Goal: Information Seeking & Learning: Find specific fact

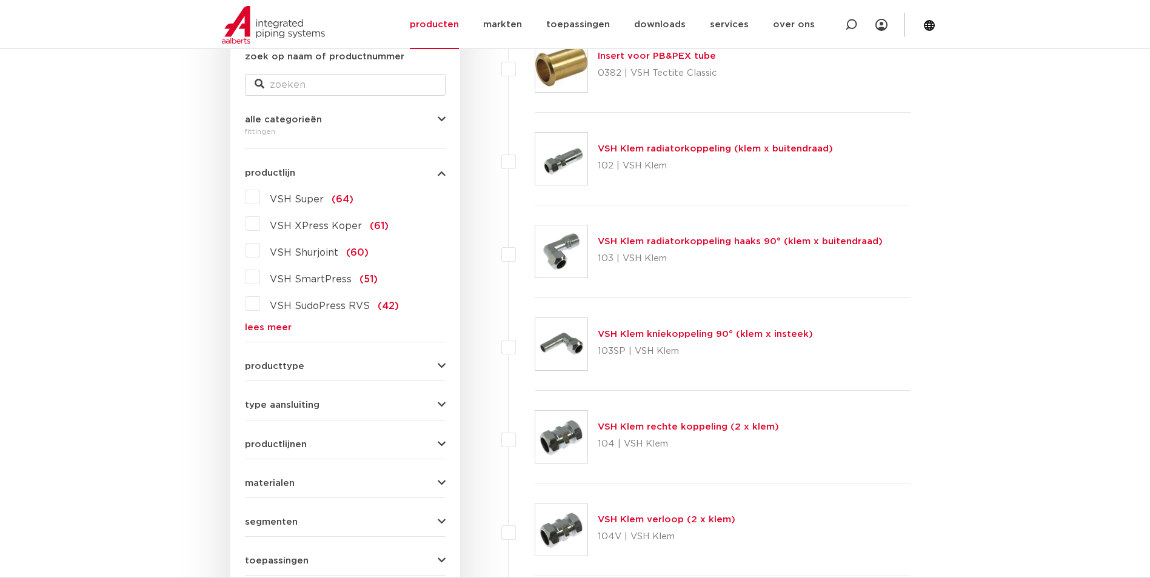
scroll to position [303, 0]
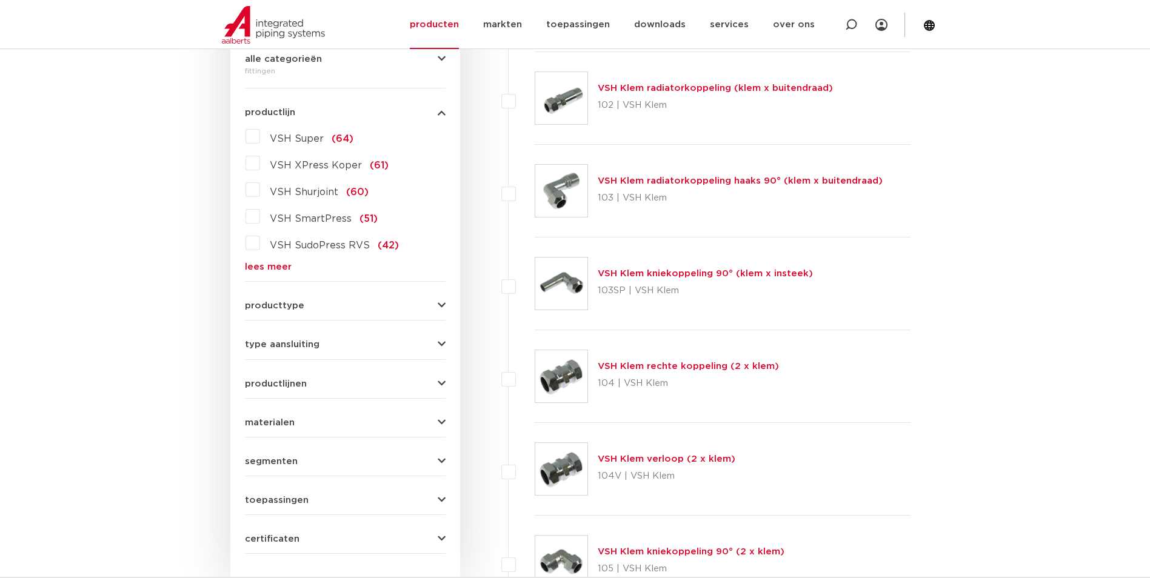
click at [264, 303] on span "producttype" at bounding box center [274, 305] width 59 height 9
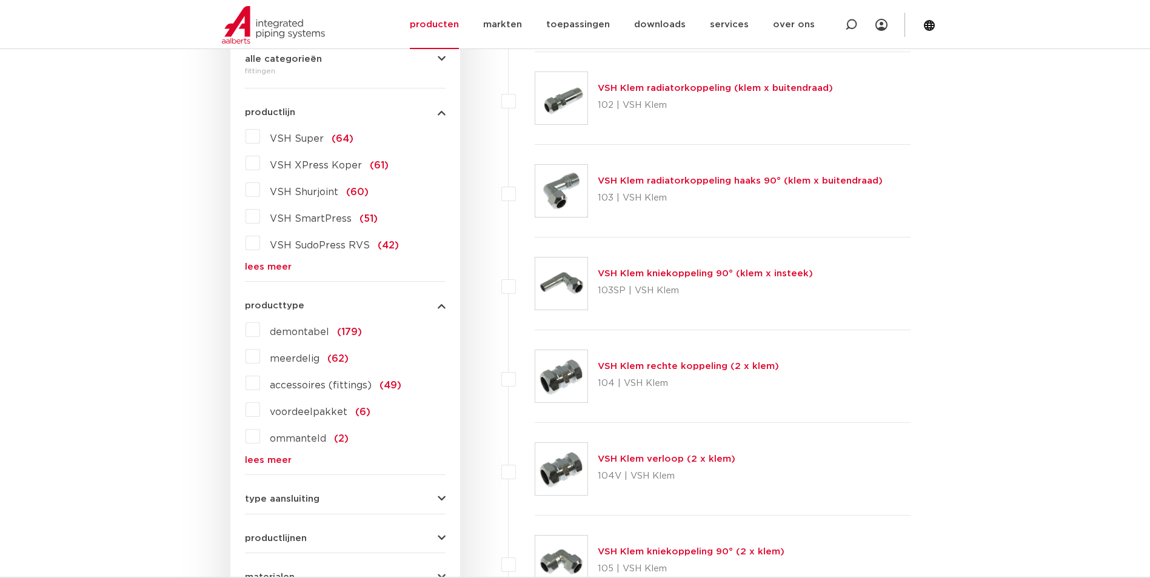
drag, startPoint x: 267, startPoint y: 311, endPoint x: 267, endPoint y: 328, distance: 17.0
click at [268, 311] on div "producttype demontabel (179) meerdelig (62) accessoires (fittings) (49) voordee…" at bounding box center [345, 377] width 201 height 173
click at [267, 315] on div "producttype demontabel (179) meerdelig (62) accessoires (fittings) (49) voordee…" at bounding box center [345, 377] width 201 height 173
click at [268, 313] on div "producttype demontabel (179) meerdelig (62) accessoires (fittings) (49) voordee…" at bounding box center [345, 377] width 201 height 173
click at [271, 307] on span "producttype" at bounding box center [274, 305] width 59 height 9
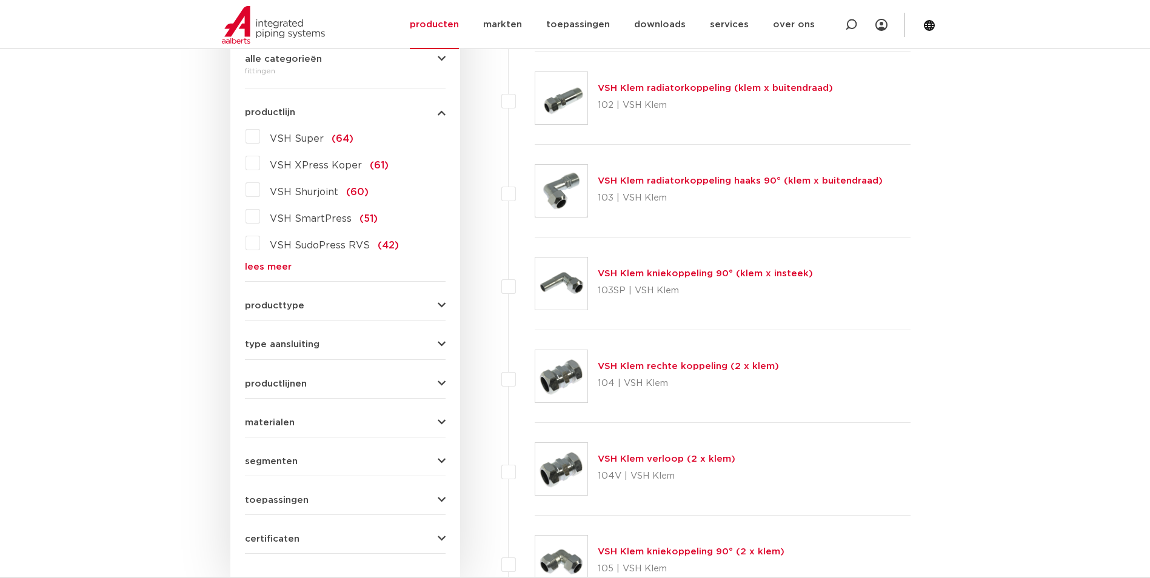
click at [272, 344] on span "type aansluiting" at bounding box center [282, 344] width 75 height 9
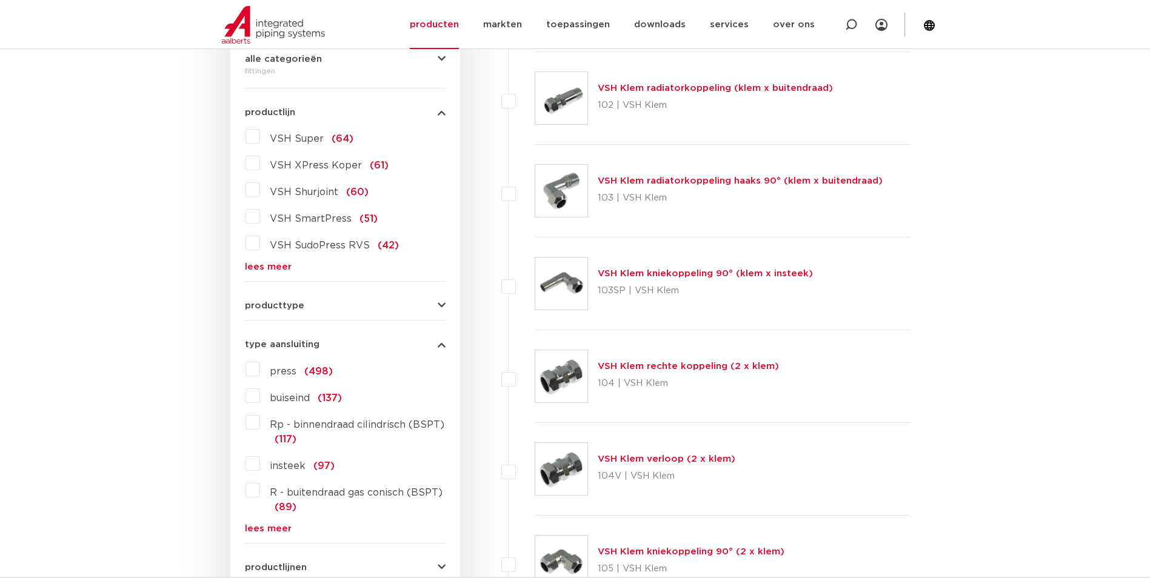
click at [272, 344] on span "type aansluiting" at bounding box center [282, 344] width 75 height 9
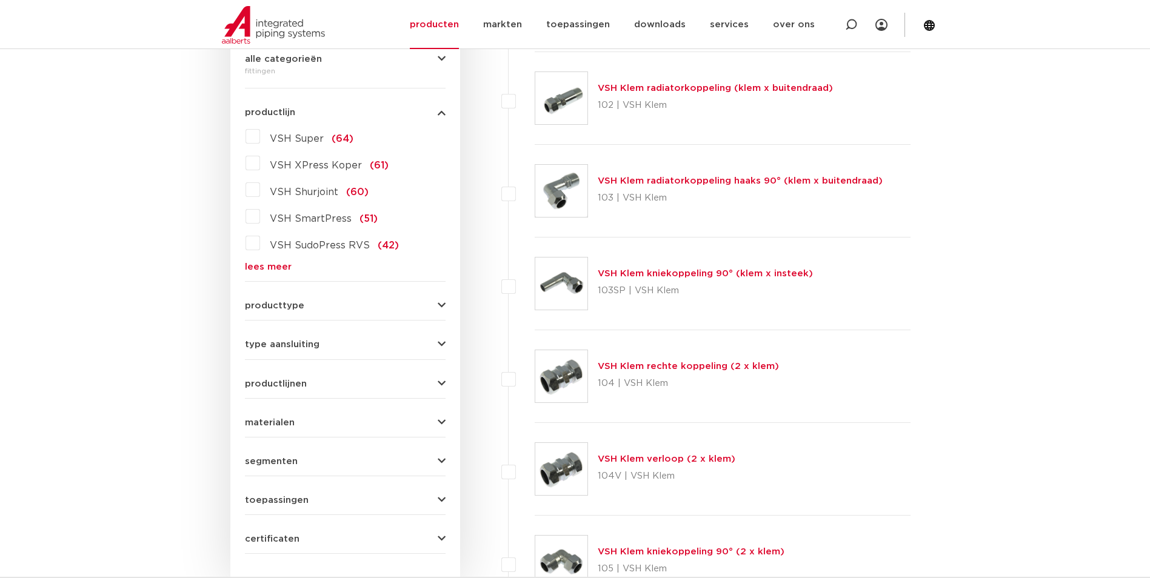
click at [271, 386] on span "productlijnen" at bounding box center [276, 383] width 62 height 9
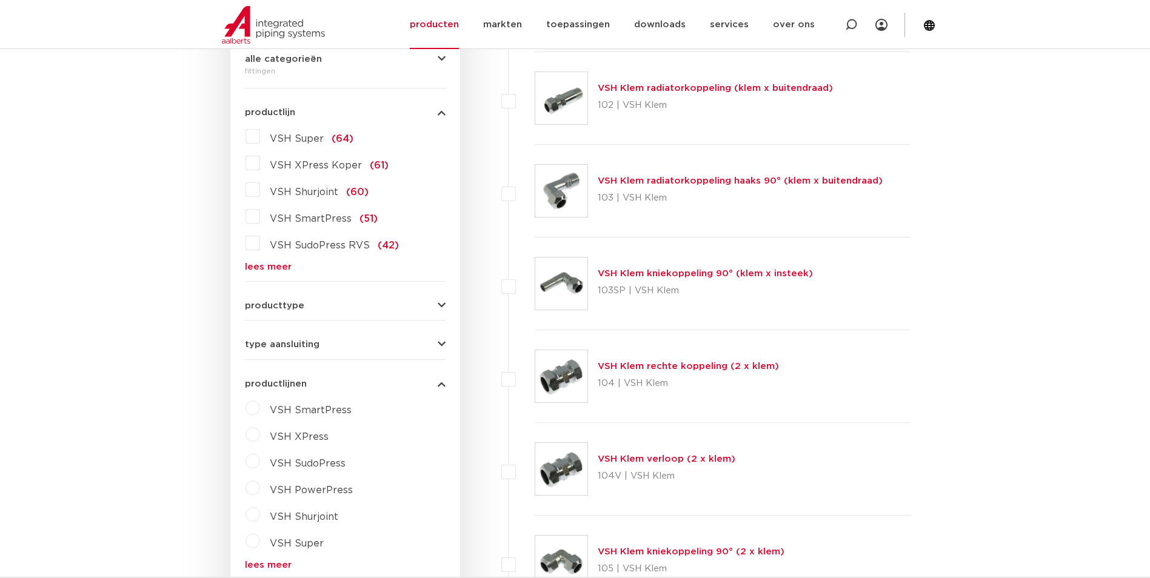
click at [271, 383] on span "productlijnen" at bounding box center [276, 383] width 62 height 9
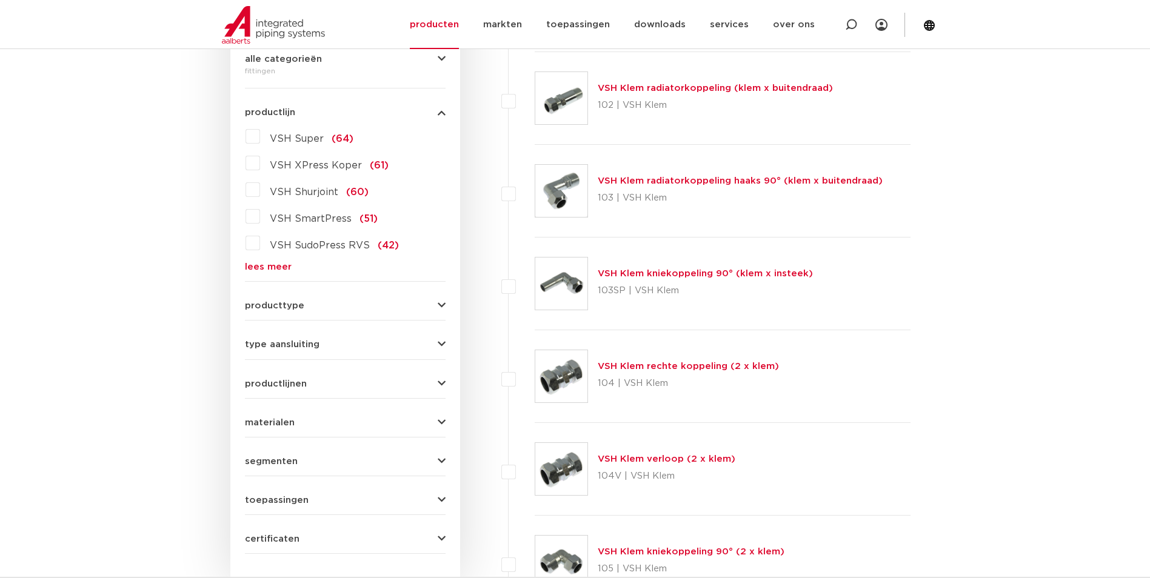
click at [274, 380] on span "productlijnen" at bounding box center [276, 383] width 62 height 9
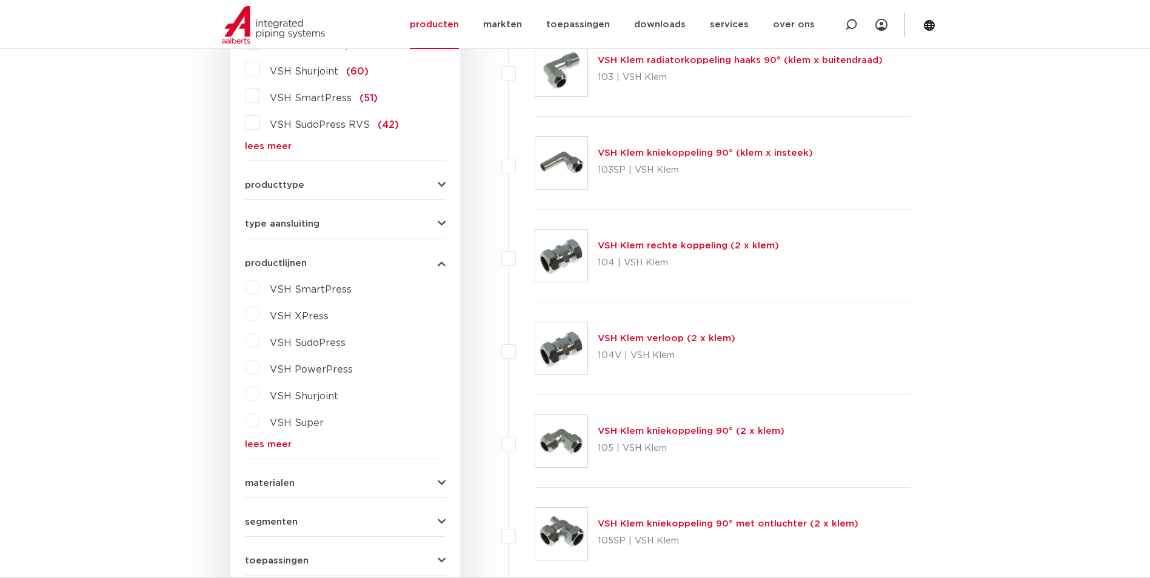
scroll to position [424, 0]
click at [272, 442] on link "lees meer" at bounding box center [345, 443] width 201 height 9
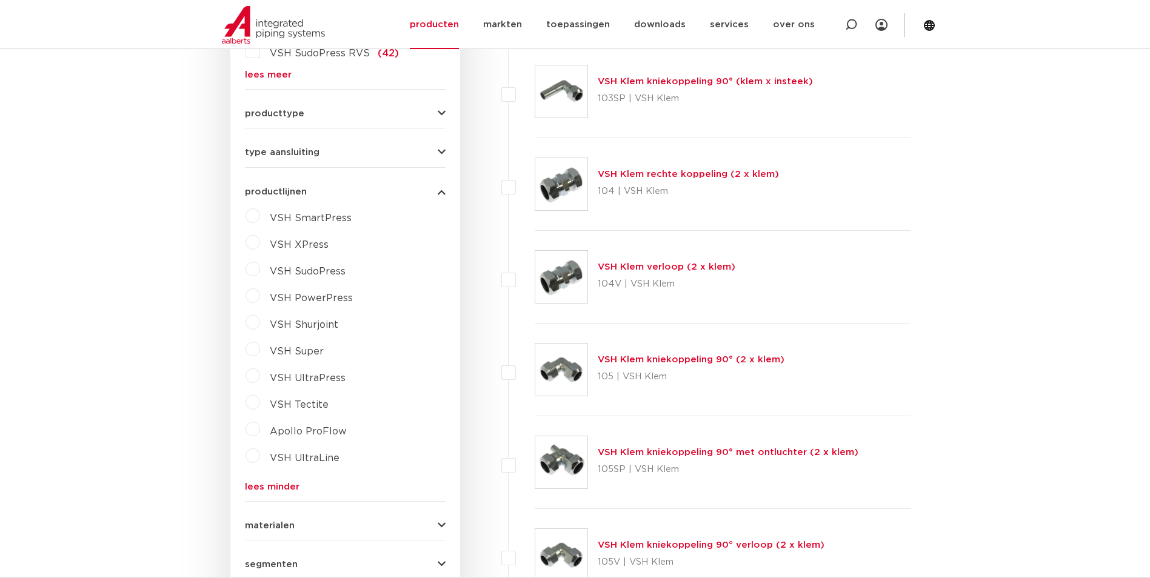
scroll to position [606, 0]
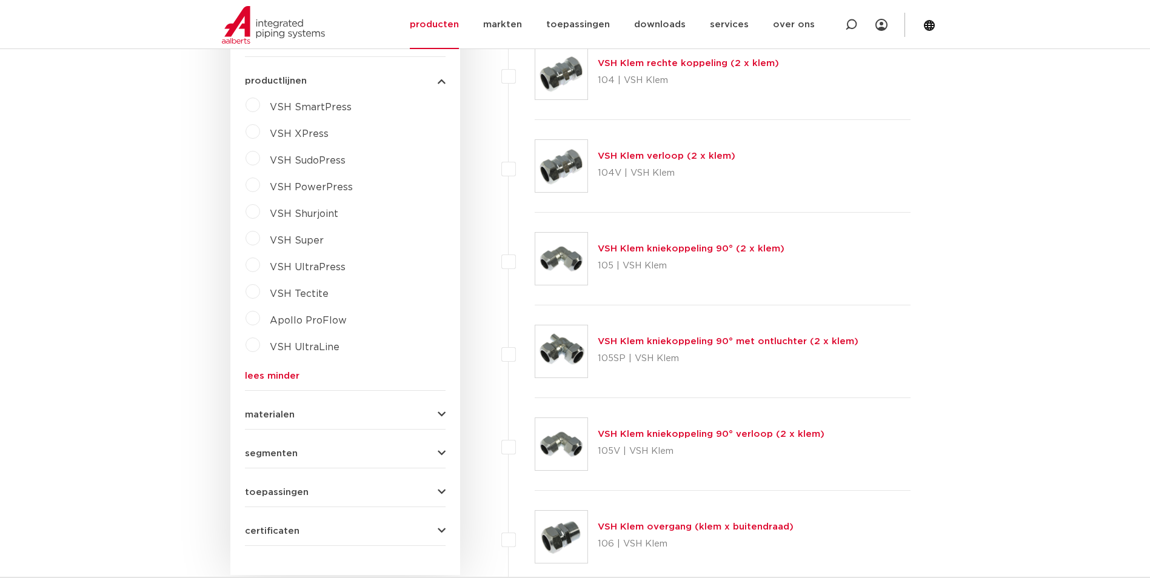
click at [288, 403] on div "materialen messing (311) roestvaststaal (190) staal (125) koper (107) brons (84…" at bounding box center [345, 410] width 201 height 19
click at [284, 408] on div "materialen messing (311) roestvaststaal (190) staal (125) koper (107) brons (84…" at bounding box center [345, 410] width 201 height 19
click at [282, 407] on div "materialen messing (311) roestvaststaal (190) staal (125) koper (107) brons (84…" at bounding box center [345, 410] width 201 height 19
click at [275, 416] on span "materialen" at bounding box center [270, 414] width 50 height 9
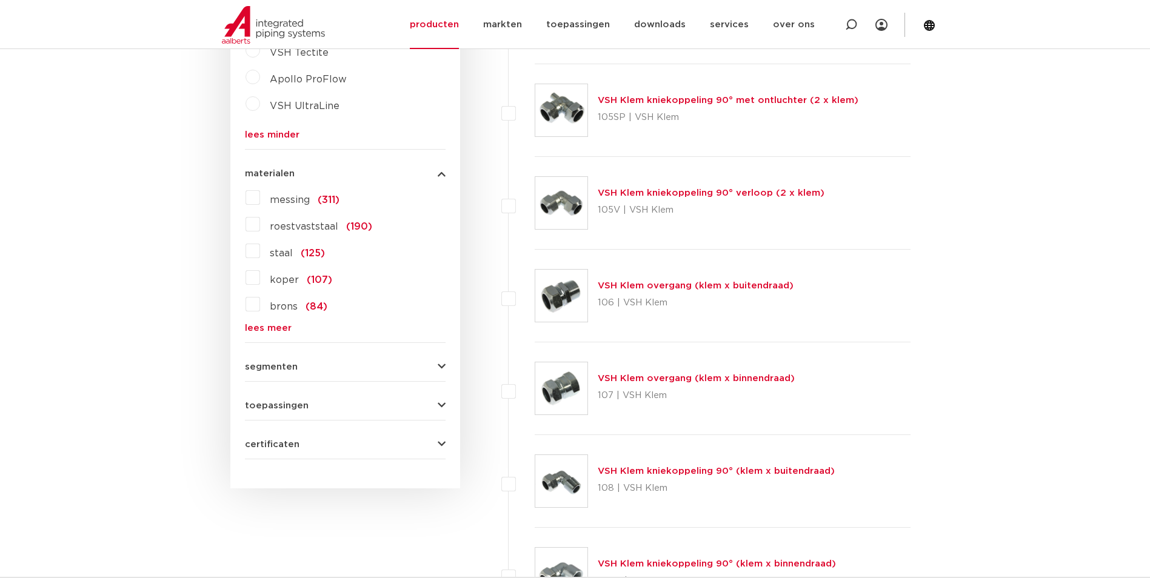
scroll to position [848, 0]
click at [273, 353] on div "segmenten utiliteitsbouw (873) industrie (737) woningbouw (351) scheepsbouw (19…" at bounding box center [345, 360] width 201 height 19
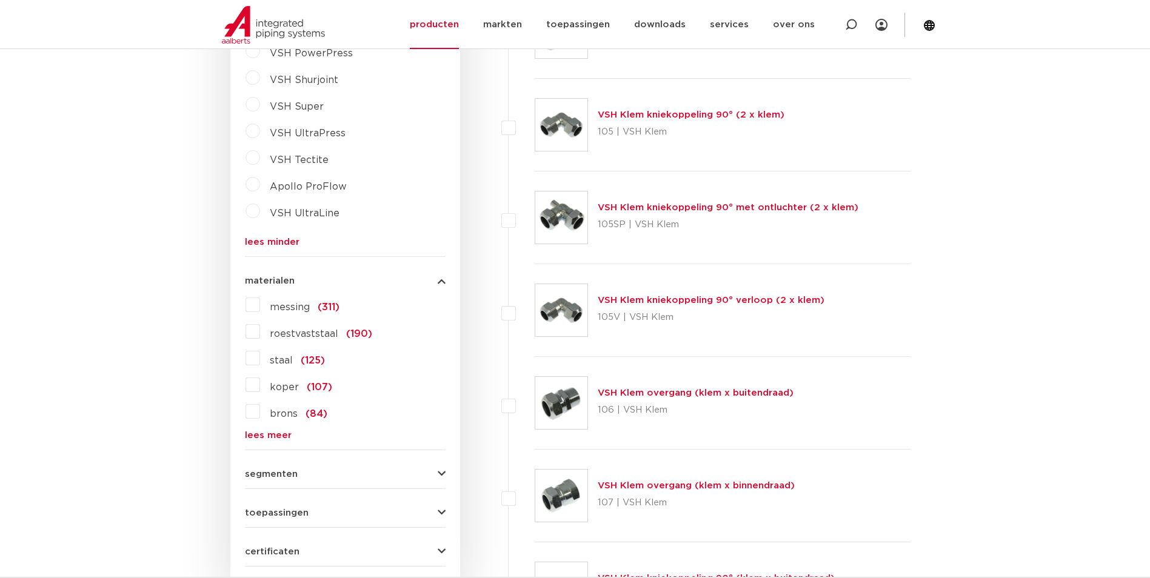
scroll to position [727, 0]
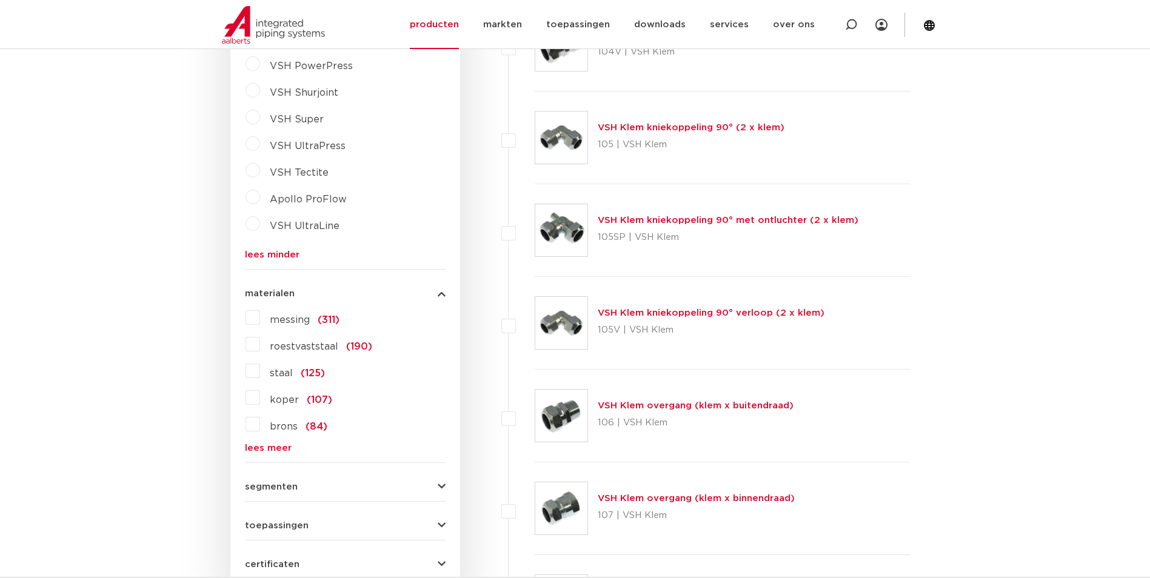
click at [271, 448] on link "lees meer" at bounding box center [345, 448] width 201 height 9
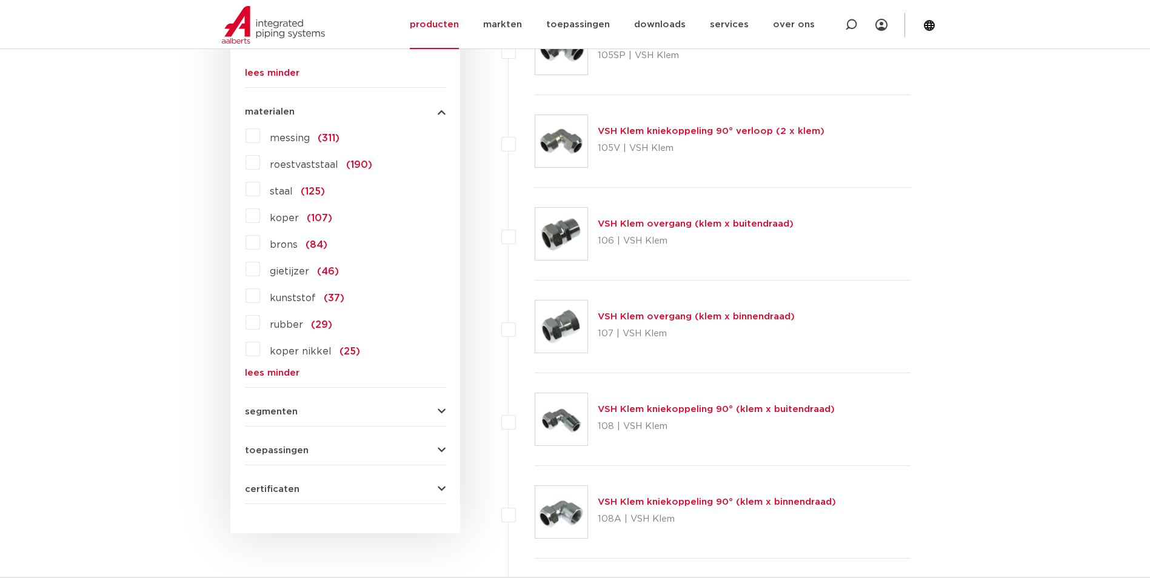
click at [262, 410] on span "segmenten" at bounding box center [271, 411] width 53 height 9
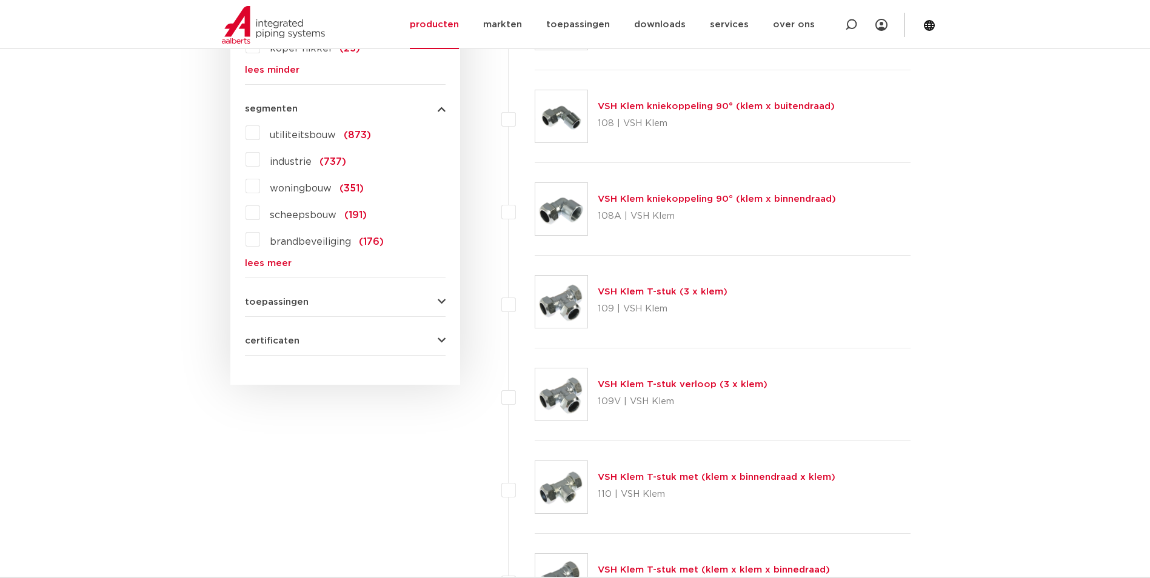
click at [259, 296] on div "toepassingen verwarming (719) perslucht (637) koeling (541) drinkwater (476) va…" at bounding box center [345, 297] width 201 height 19
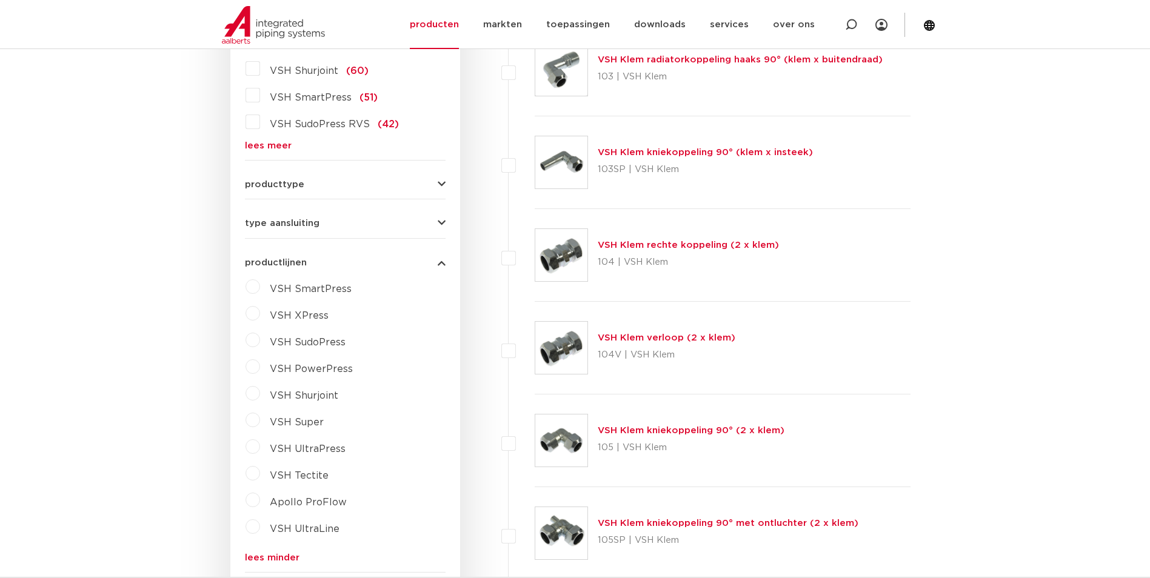
scroll to position [303, 0]
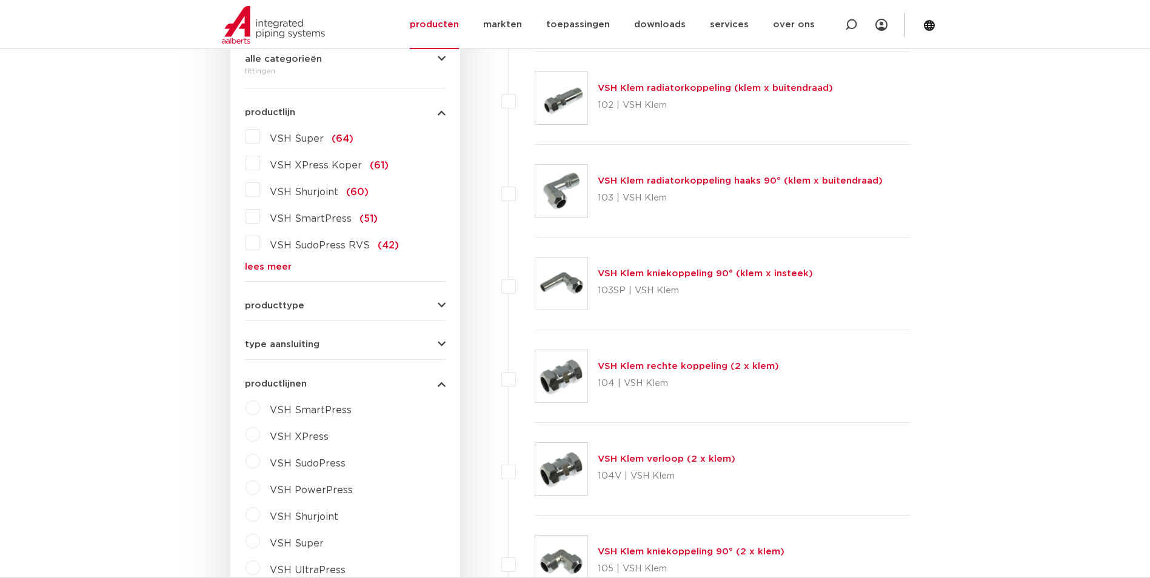
click at [274, 346] on span "type aansluiting" at bounding box center [282, 344] width 75 height 9
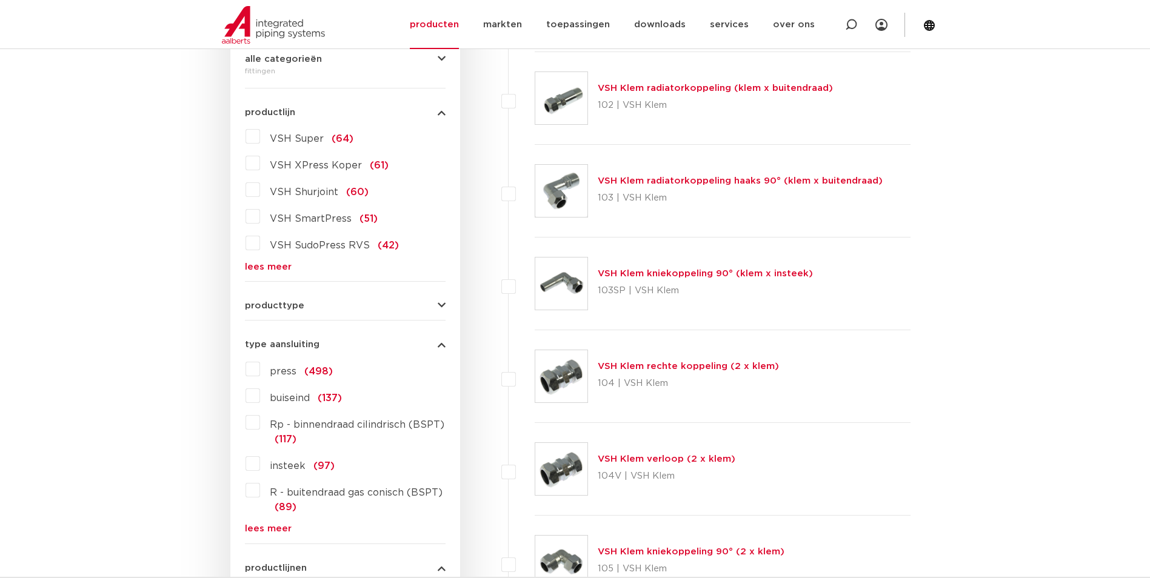
click at [277, 309] on span "producttype" at bounding box center [274, 305] width 59 height 9
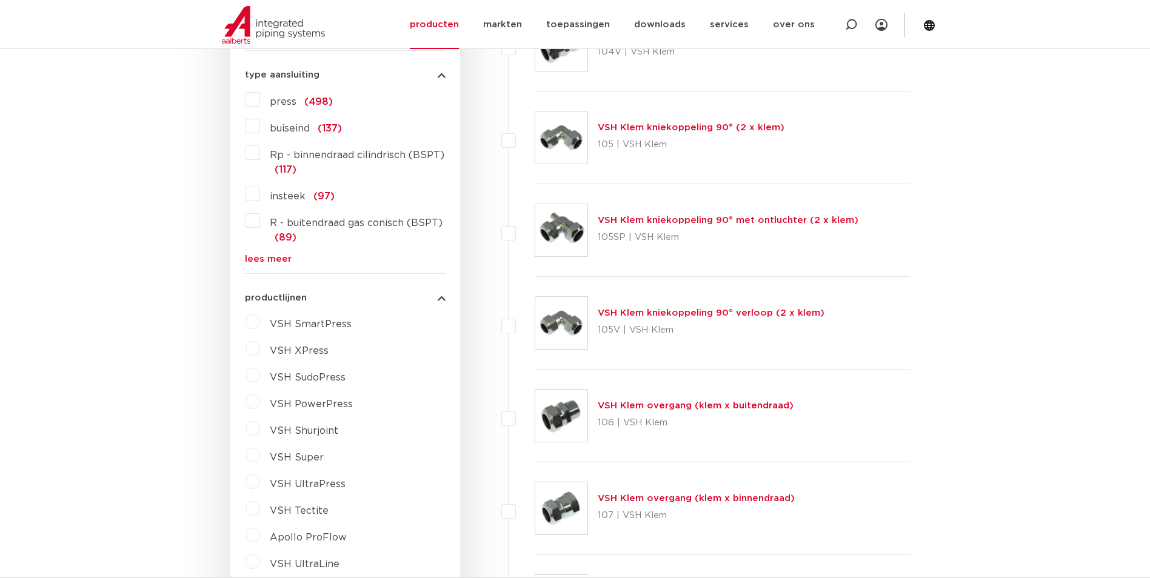
click at [264, 260] on link "lees meer" at bounding box center [345, 259] width 201 height 9
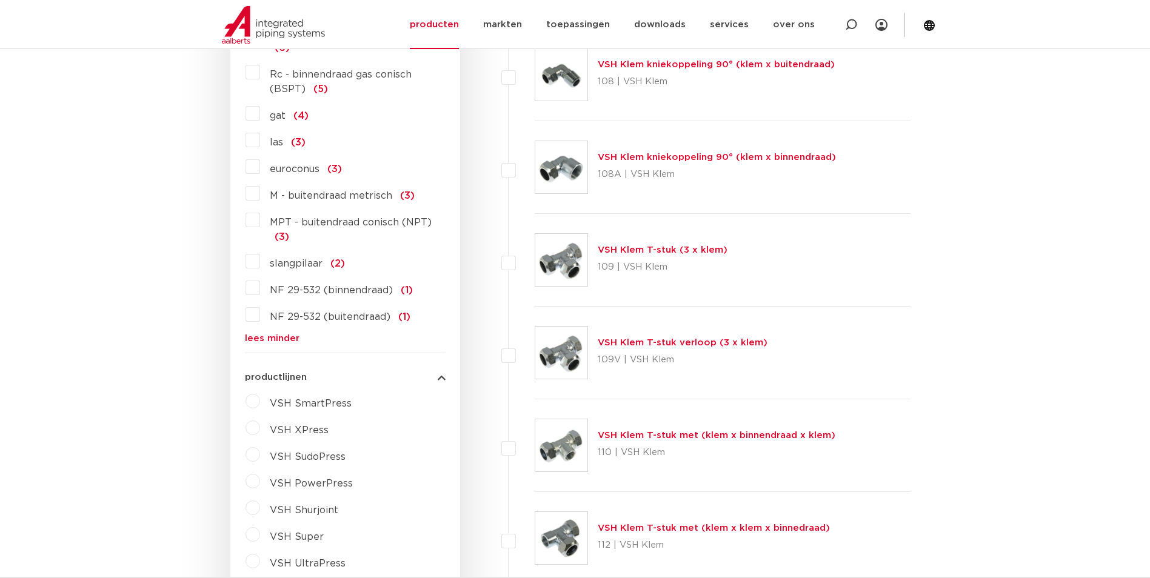
scroll to position [1333, 0]
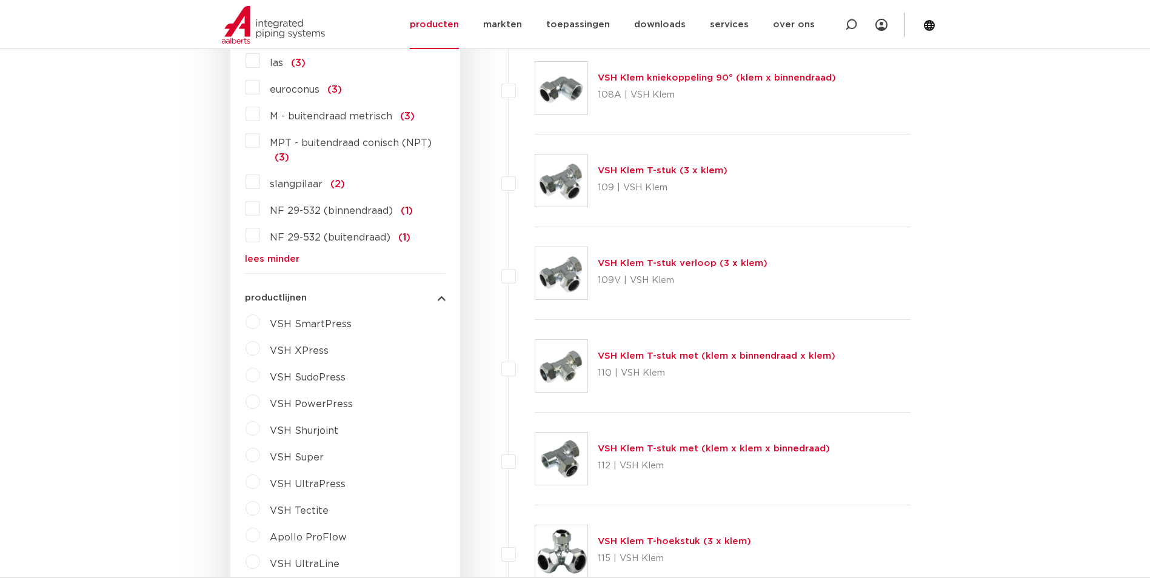
click at [282, 266] on form "zoek op naam of productnummer alle categorieën fittingen fittingen afsluiters b…" at bounding box center [345, 69] width 201 height 2220
click at [281, 263] on form "zoek op naam of productnummer alle categorieën fittingen fittingen afsluiters b…" at bounding box center [345, 69] width 201 height 2220
click at [281, 262] on link "lees minder" at bounding box center [345, 259] width 201 height 9
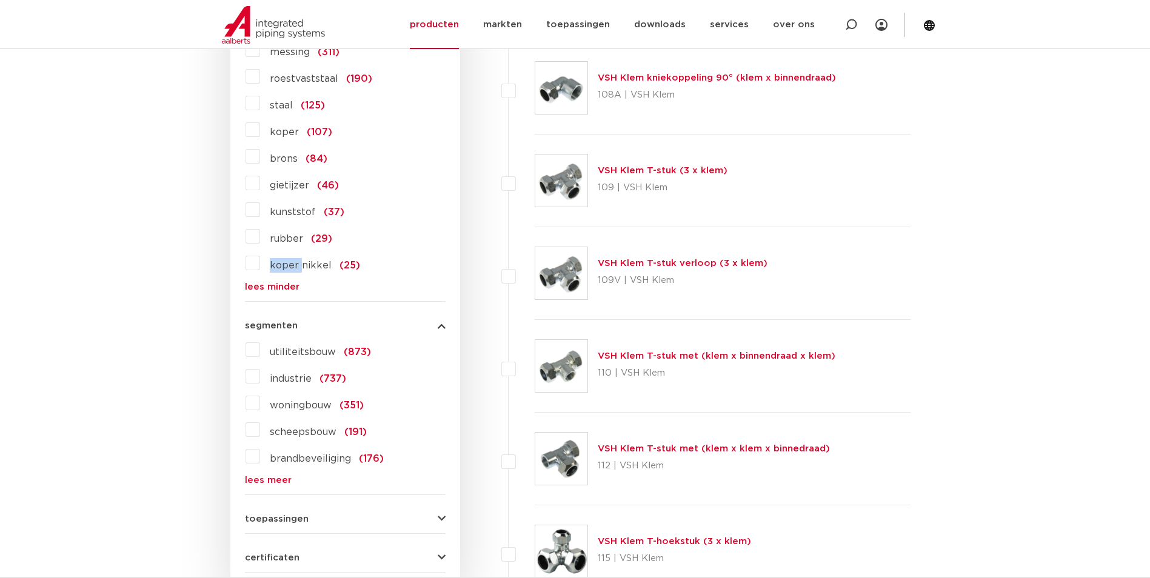
click at [279, 261] on span "koper nikkel" at bounding box center [301, 266] width 62 height 10
click at [0, 0] on input "koper nikkel (25)" at bounding box center [0, 0] width 0 height 0
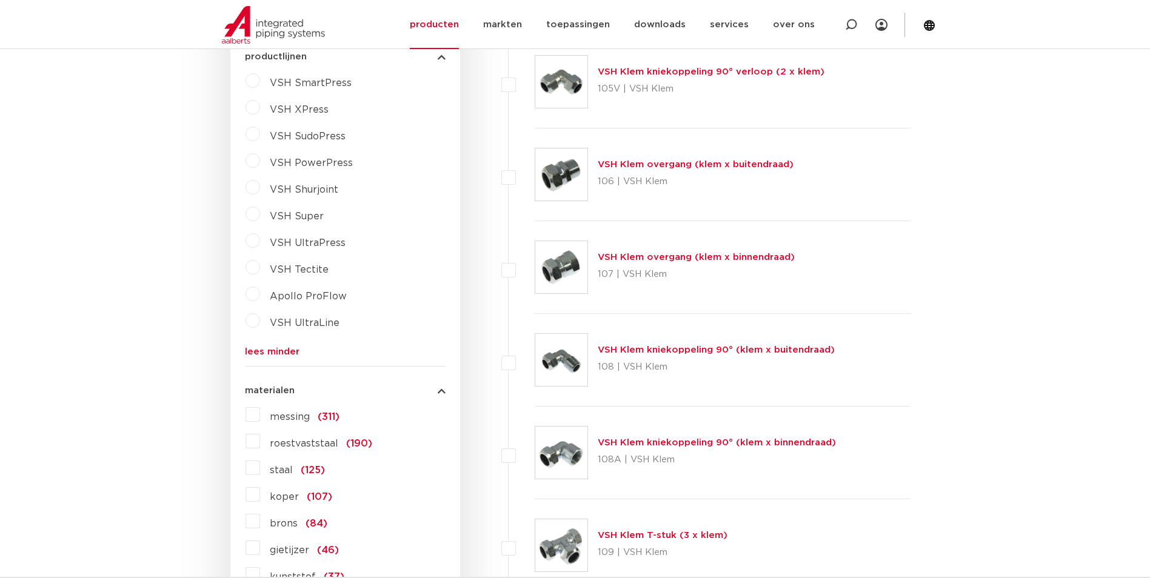
scroll to position [909, 0]
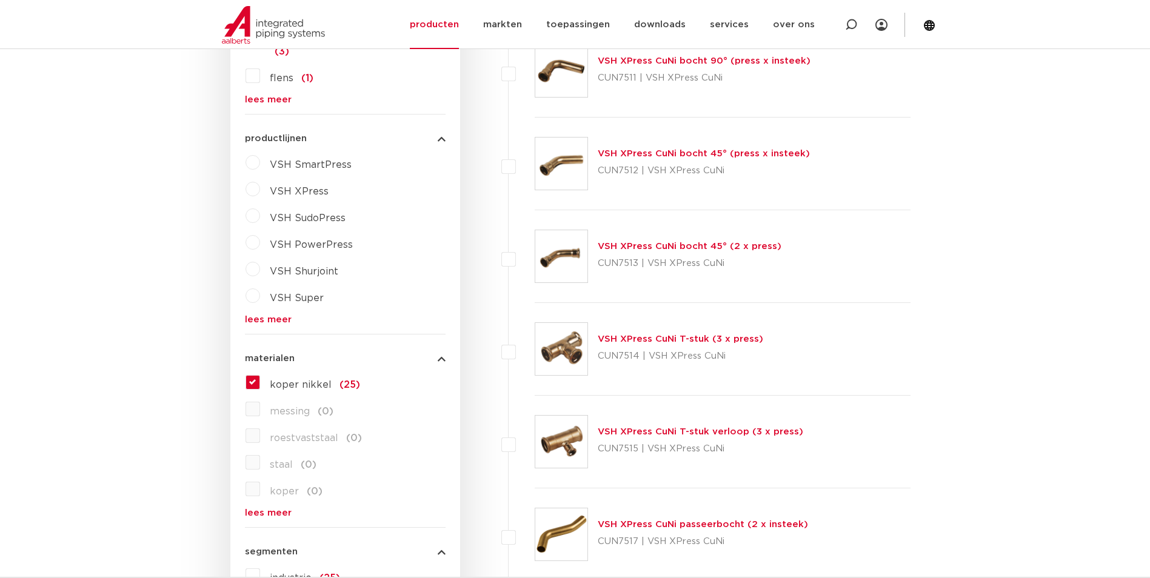
click at [273, 383] on span "koper nikkel" at bounding box center [301, 385] width 62 height 10
click at [0, 0] on input "koper nikkel (25)" at bounding box center [0, 0] width 0 height 0
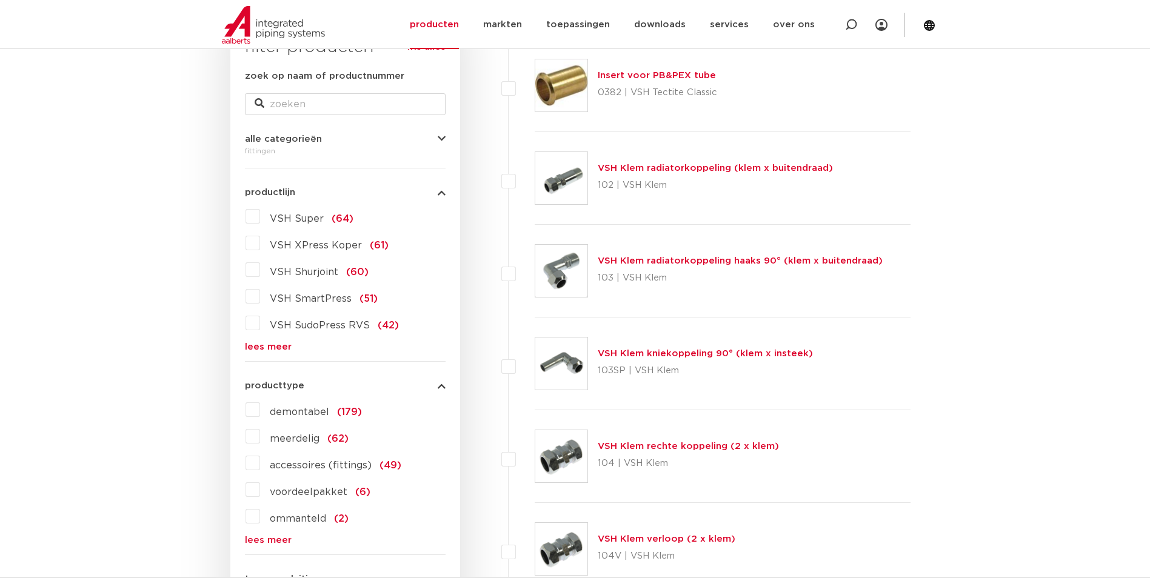
scroll to position [220, 0]
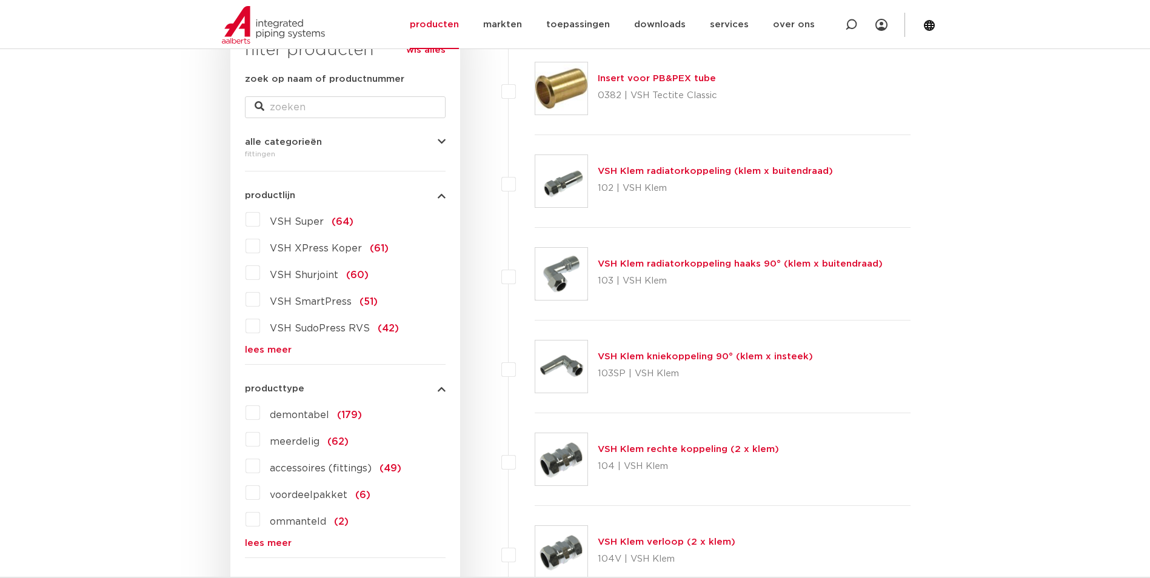
click at [273, 350] on link "lees meer" at bounding box center [345, 349] width 201 height 9
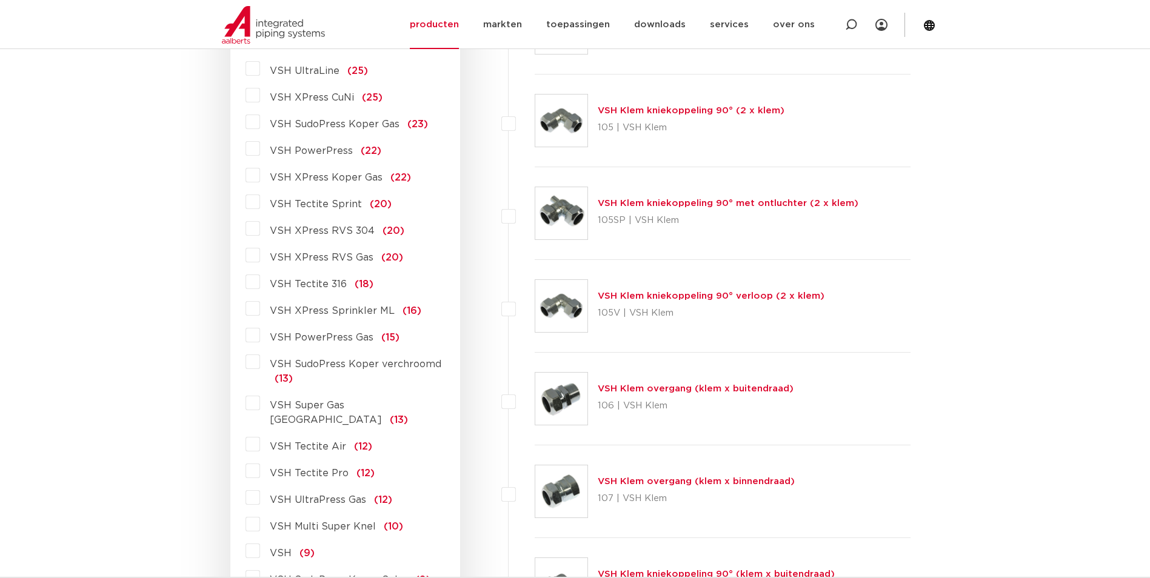
scroll to position [765, 0]
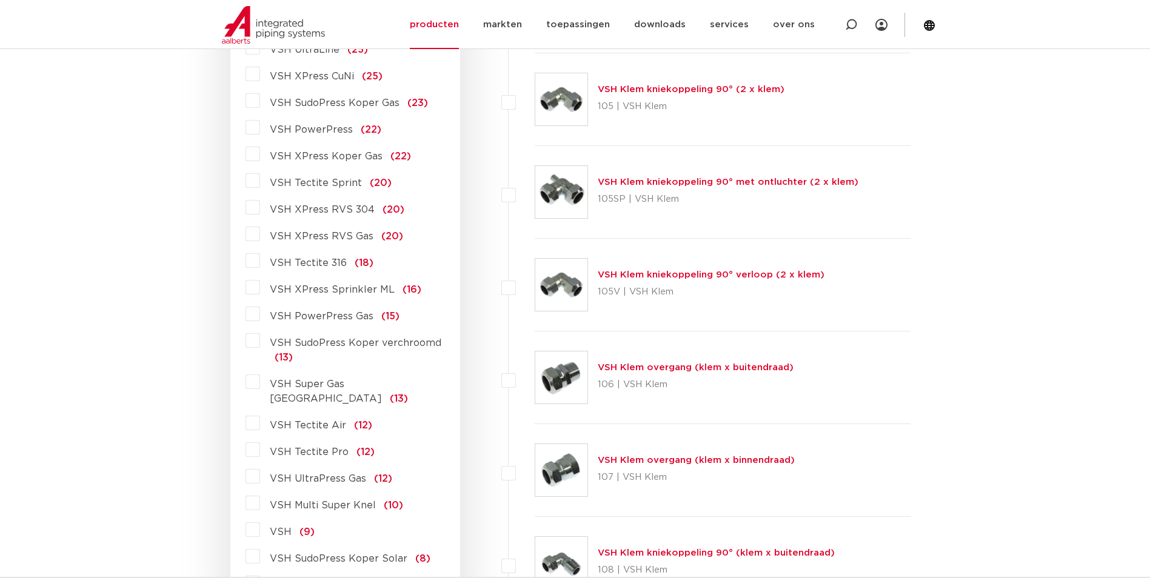
click at [327, 224] on div "VSH Super (64) VSH XPress Koper (61) VSH Shurjoint (60) VSH SmartPress (51) VSH…" at bounding box center [345, 217] width 201 height 1107
click at [327, 212] on span "VSH XPress RVS 304" at bounding box center [322, 210] width 105 height 10
click at [0, 0] on input "VSH XPress RVS 304 (20)" at bounding box center [0, 0] width 0 height 0
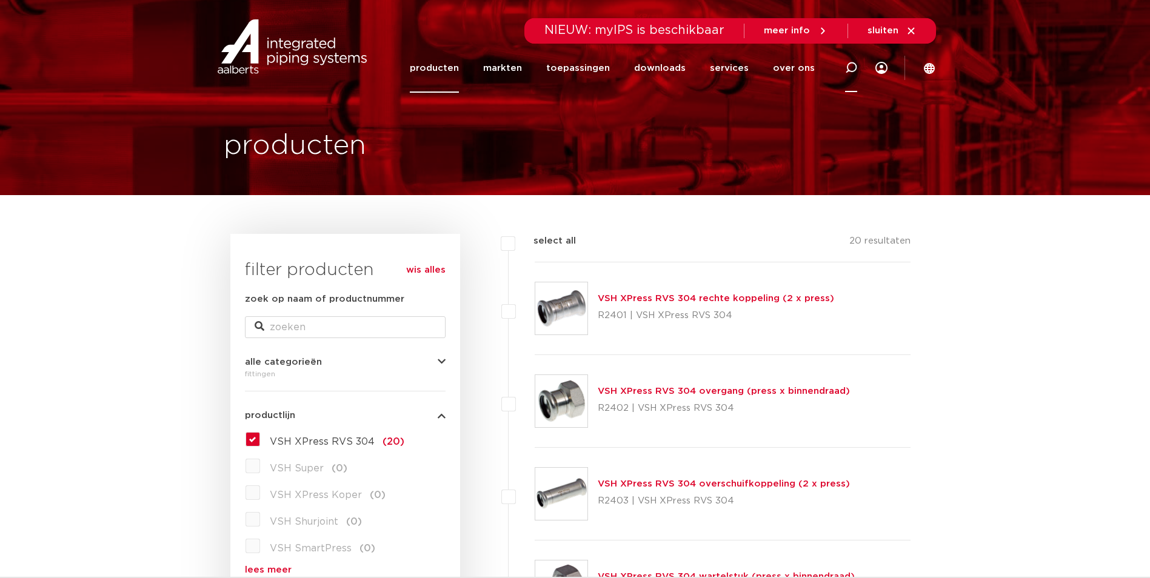
click at [844, 71] on div at bounding box center [851, 68] width 48 height 50
paste input "Insteekverloopsok Xpress RVS 304 (1.4301) 54x76,1mm spie R2407 VSH"
click at [699, 64] on input "Insteekverloopsok Xpress RVS 304 (1.4301) 54x76,1mm spie R2407 VSH" at bounding box center [675, 66] width 381 height 24
click at [702, 67] on input "Insteekverloopsok Xpress RVS 304 (1.4301) 54x76,1mm spie R2407 VSH" at bounding box center [675, 66] width 381 height 24
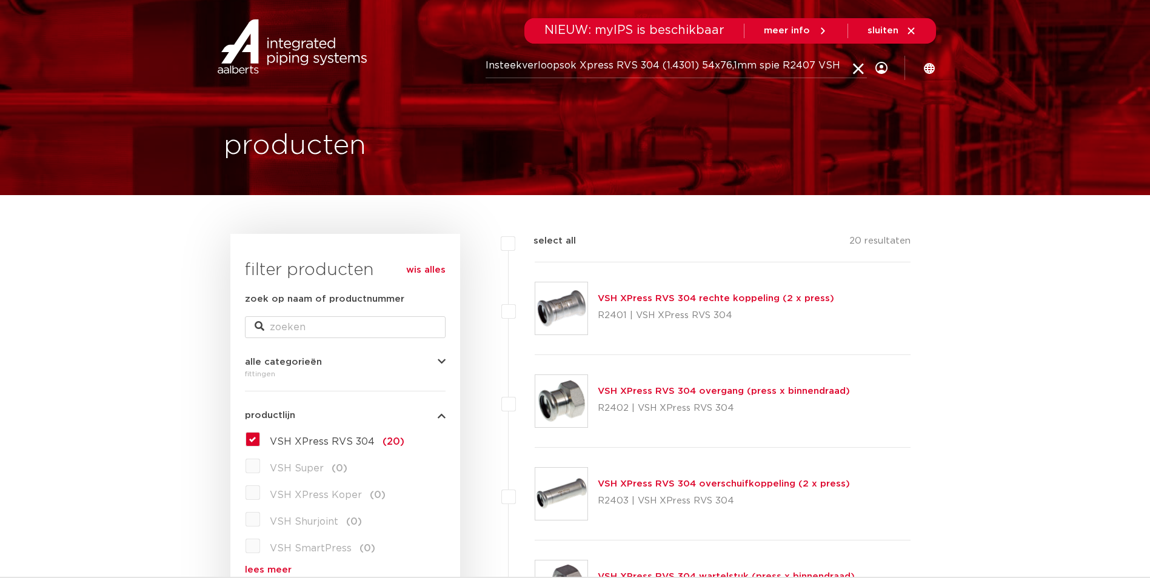
click at [702, 67] on input "Insteekverloopsok Xpress RVS 304 (1.4301) 54x76,1mm spie R2407 VSH" at bounding box center [675, 66] width 381 height 24
click at [704, 67] on input "Insteekverloopsok Xpress RVS 304 (1.4301) 54x76,1mm spie R2407 VSH" at bounding box center [675, 66] width 381 height 24
drag, startPoint x: 707, startPoint y: 65, endPoint x: 697, endPoint y: 68, distance: 9.6
click at [697, 68] on input "Insteekverloopsok Xpress RVS 304 (1.4301) 54x76,1mm spie R2407 VSH" at bounding box center [675, 66] width 381 height 24
type input "Insteekverloopsok Xpress RVS 304 (1.4301) 42x76,1mm spie R2407 VSH"
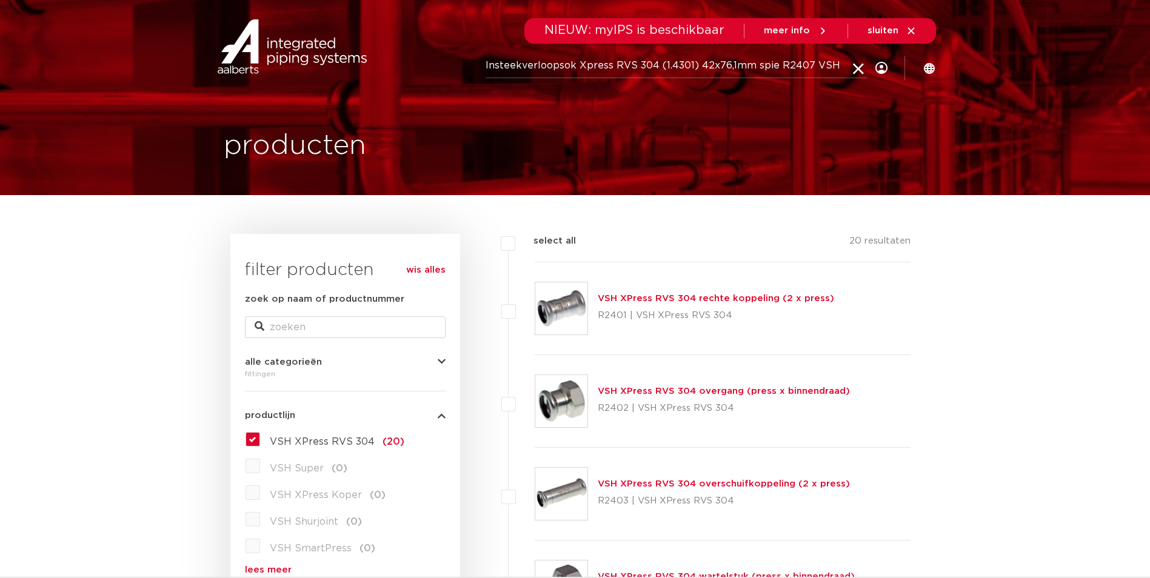
click button "Zoeken" at bounding box center [0, 0] width 0 height 0
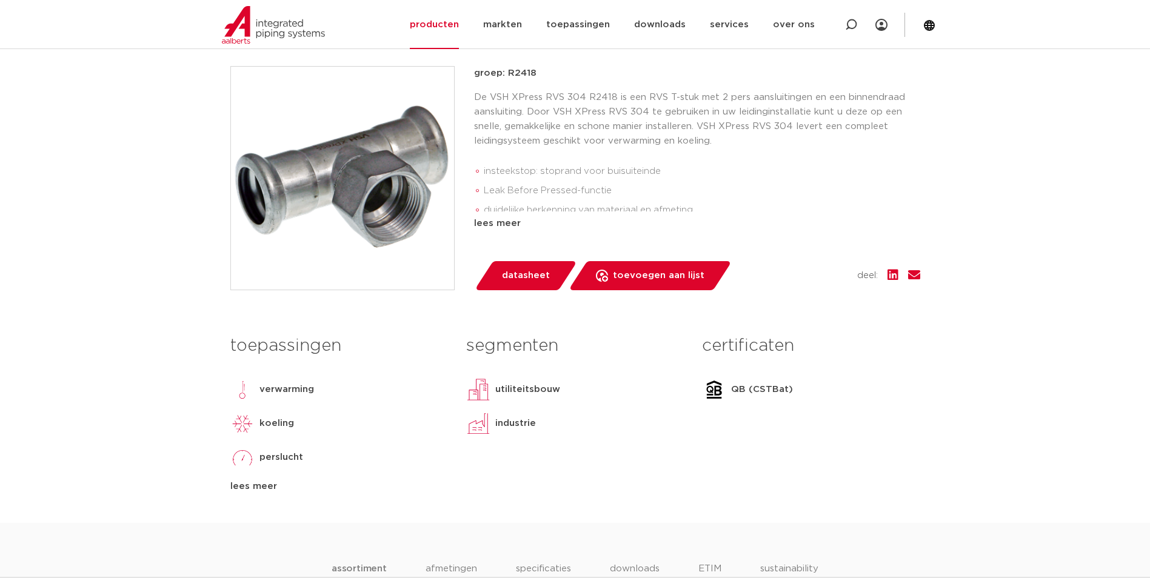
scroll to position [242, 0]
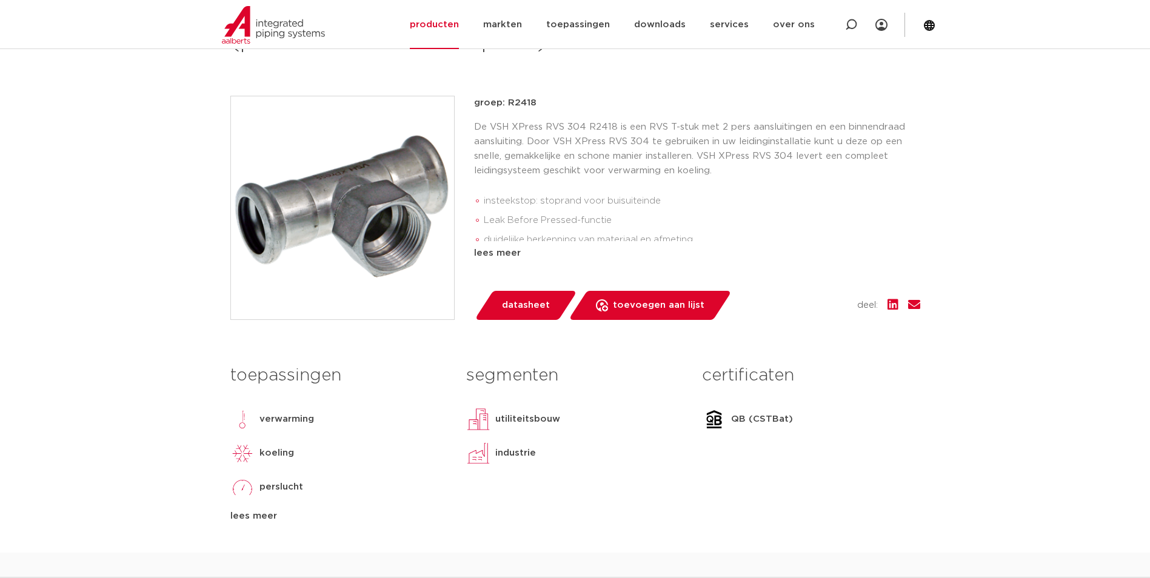
click at [498, 260] on div "lees meer" at bounding box center [697, 253] width 446 height 15
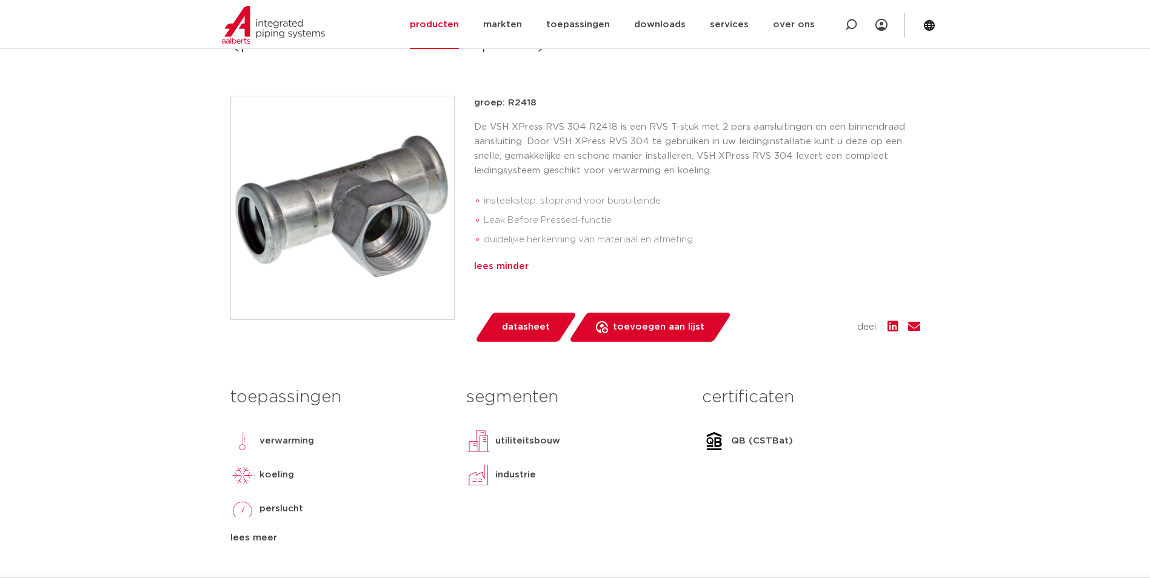
click at [494, 264] on div "lees minder" at bounding box center [697, 266] width 446 height 15
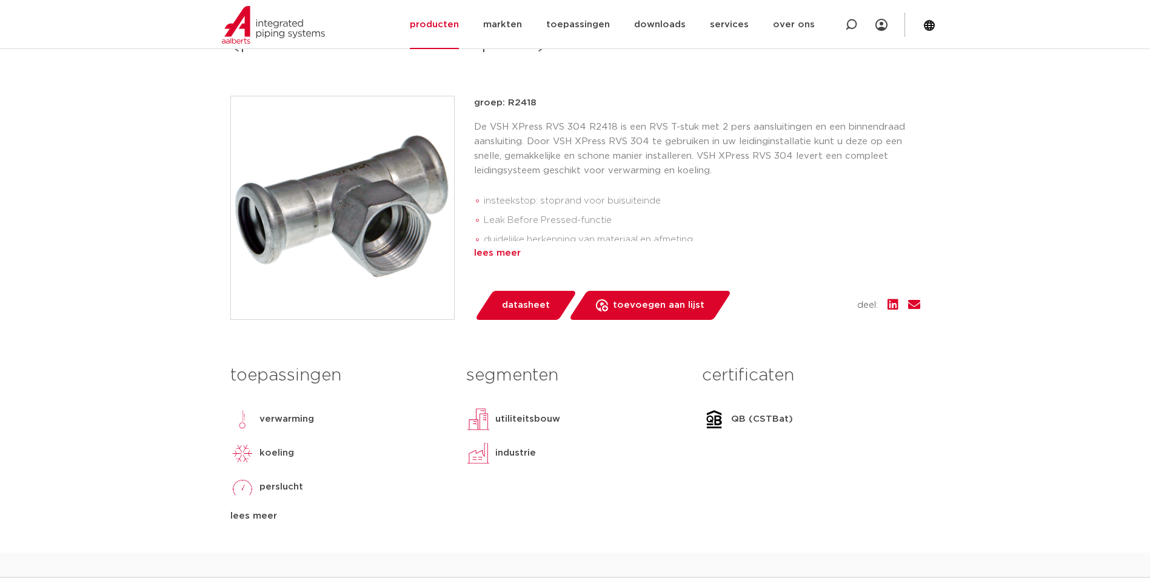
click at [493, 250] on div "lees meer" at bounding box center [697, 253] width 446 height 15
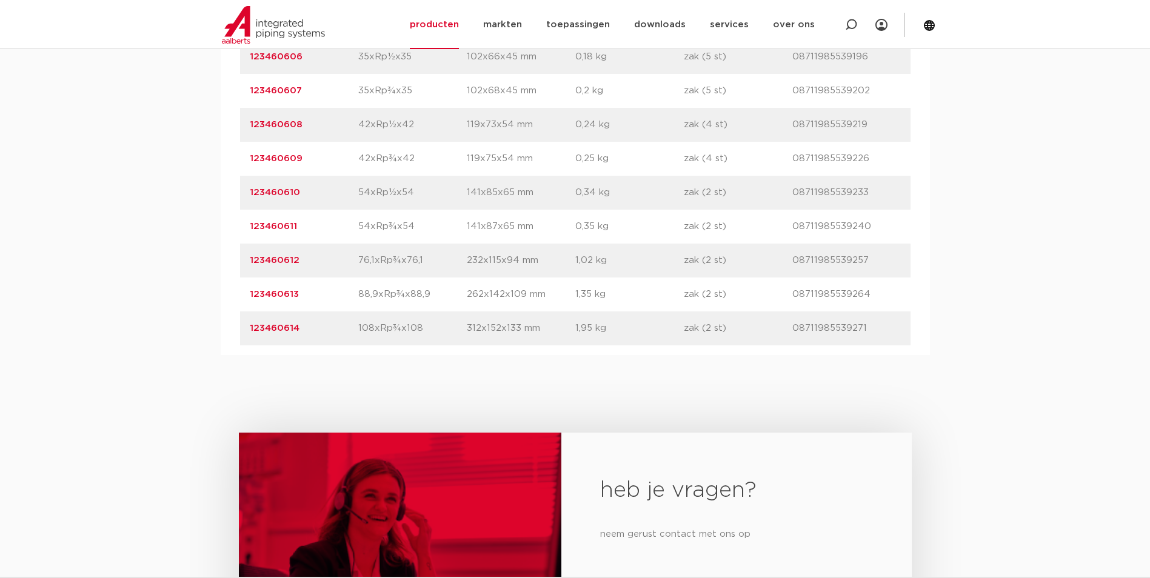
scroll to position [1091, 0]
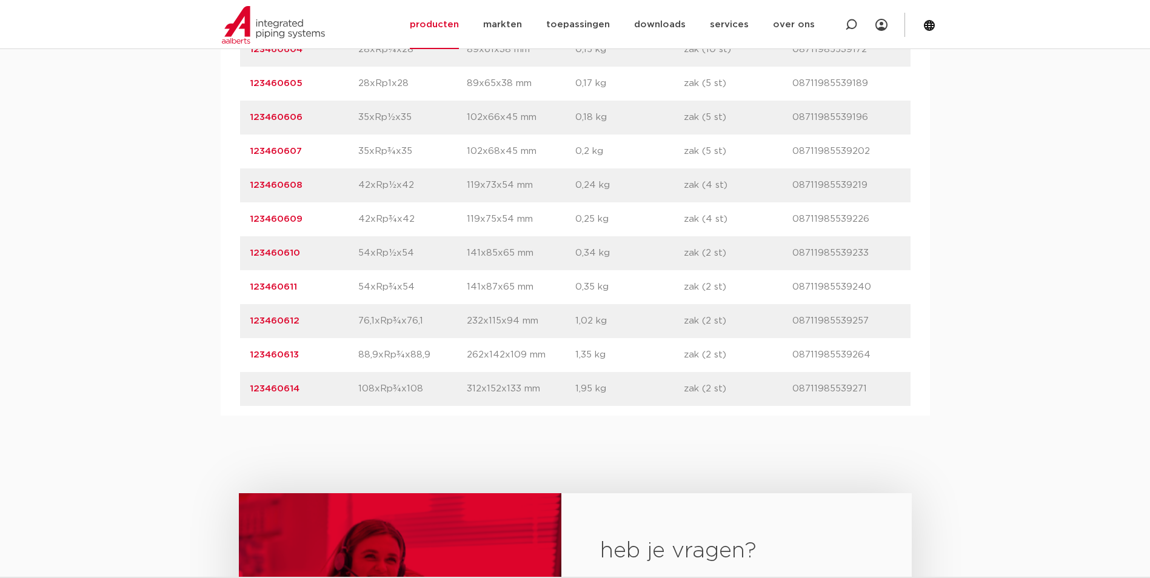
drag, startPoint x: 382, startPoint y: 325, endPoint x: 406, endPoint y: 324, distance: 23.7
click at [406, 324] on p "76,1xRp¾x76,1" at bounding box center [412, 321] width 108 height 15
drag, startPoint x: 406, startPoint y: 324, endPoint x: 388, endPoint y: 322, distance: 18.3
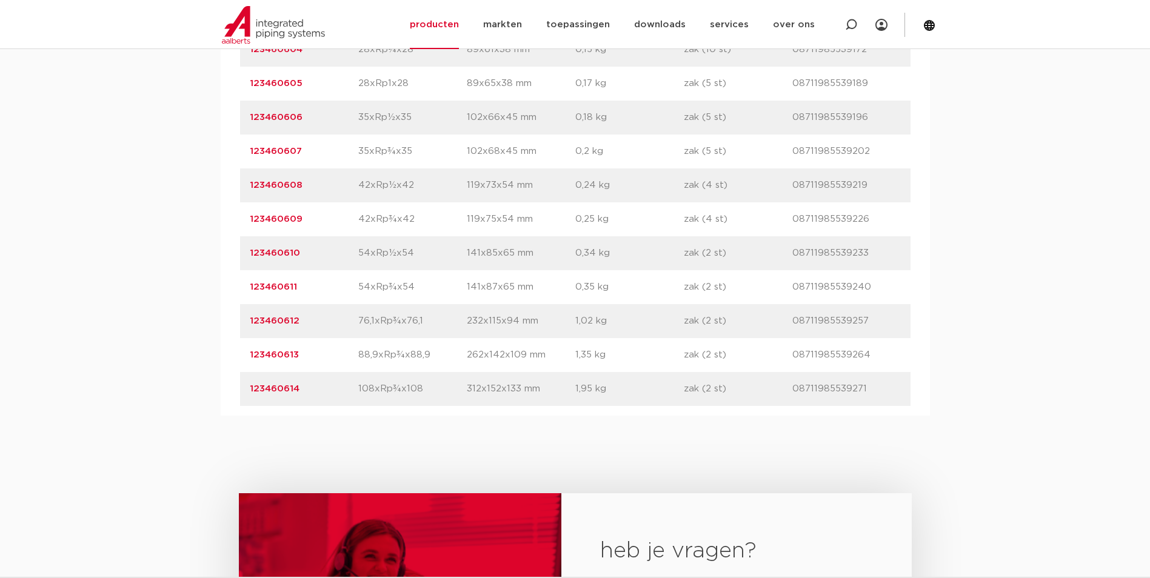
click at [388, 322] on p "76,1xRp¾x76,1" at bounding box center [412, 321] width 108 height 15
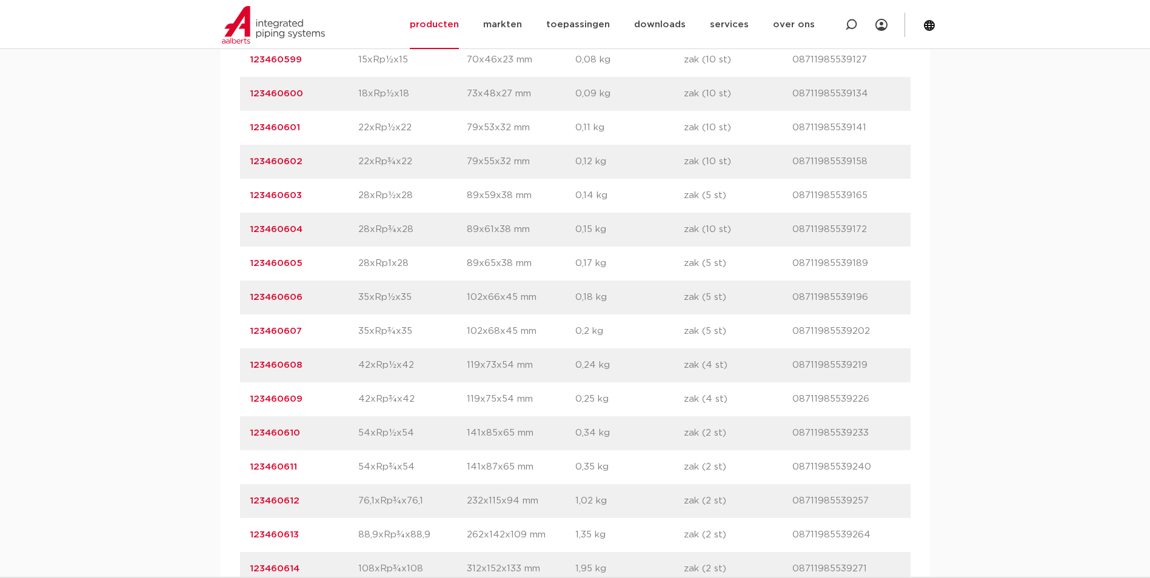
scroll to position [970, 0]
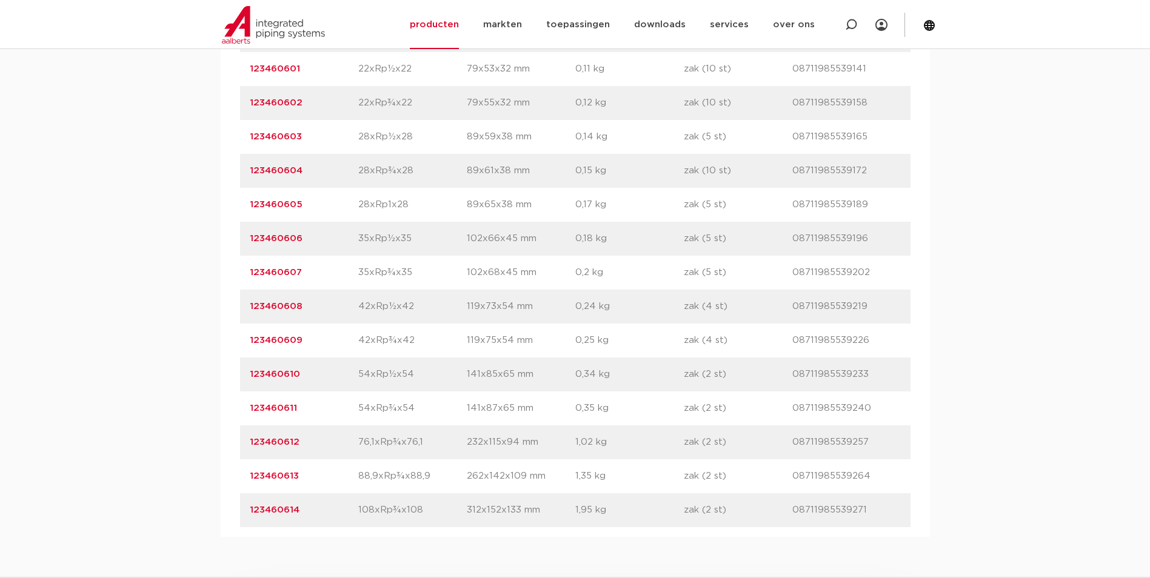
click at [324, 437] on p "123460612" at bounding box center [304, 442] width 108 height 15
drag, startPoint x: 243, startPoint y: 442, endPoint x: 868, endPoint y: 437, distance: 624.8
click at [876, 436] on div "artikelnummer 123460612 afmeting 76,1xRp¾x76,1 afmetingen 232x115x94 mm gewicht…" at bounding box center [575, 442] width 670 height 34
click at [867, 438] on p "08711985539257" at bounding box center [846, 442] width 108 height 15
drag, startPoint x: 791, startPoint y: 453, endPoint x: 784, endPoint y: 453, distance: 7.3
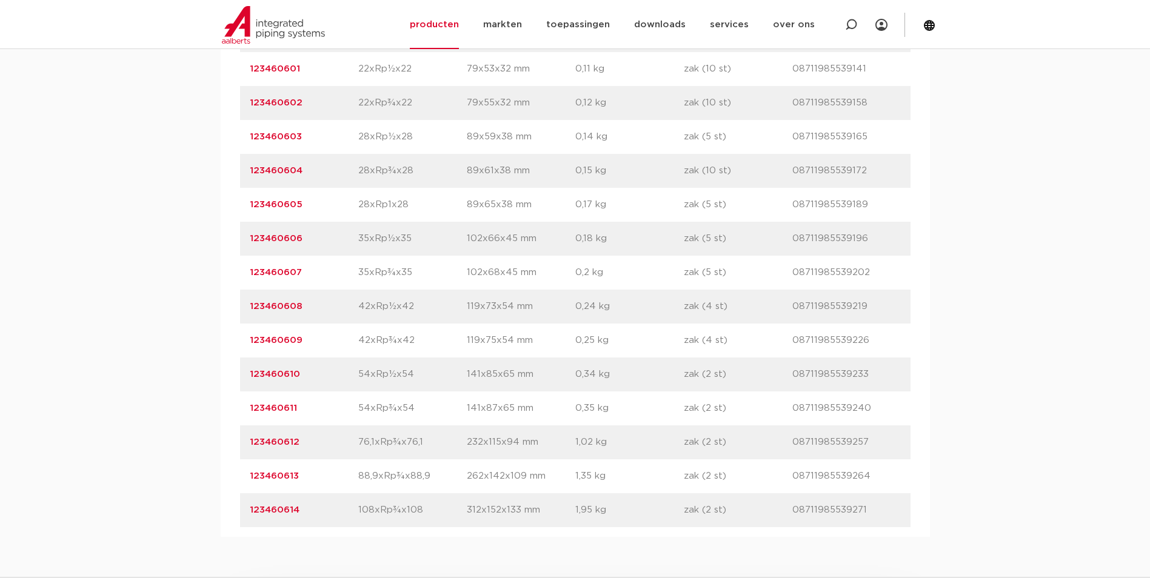
click at [790, 453] on div "artikelnummer 123460612 afmeting 76,1xRp¾x76,1 afmetingen 232x115x94 mm gewicht…" at bounding box center [575, 442] width 670 height 34
click at [779, 453] on div "artikelnummer 123460612 afmeting 76,1xRp¾x76,1 afmetingen 232x115x94 mm gewicht…" at bounding box center [575, 442] width 670 height 34
click at [699, 449] on p "zak (2 st)" at bounding box center [738, 442] width 108 height 15
click at [698, 448] on p "zak (2 st)" at bounding box center [738, 442] width 108 height 15
click at [699, 444] on p "zak (2 st)" at bounding box center [738, 442] width 108 height 15
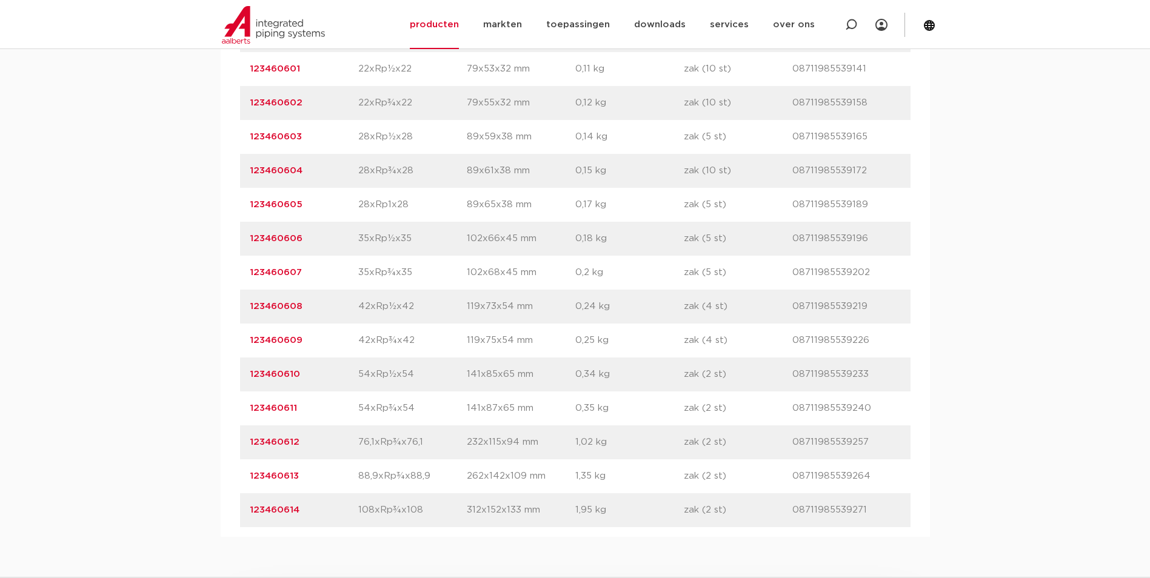
click at [677, 444] on p "1,02 kg" at bounding box center [629, 442] width 108 height 15
click at [547, 444] on p "232x115x94 mm" at bounding box center [521, 442] width 108 height 15
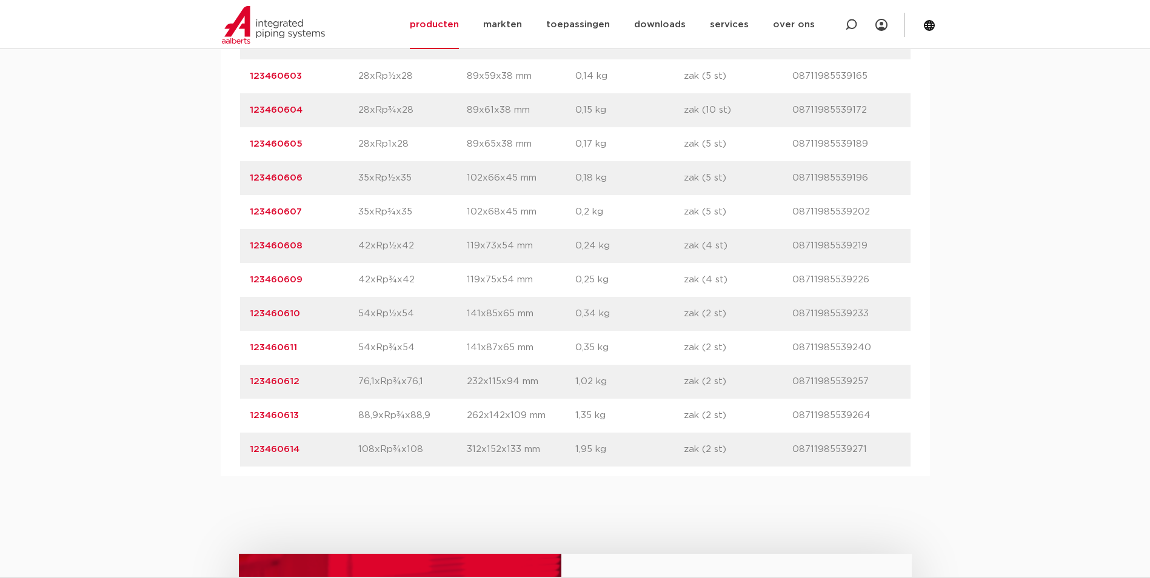
scroll to position [1074, 0]
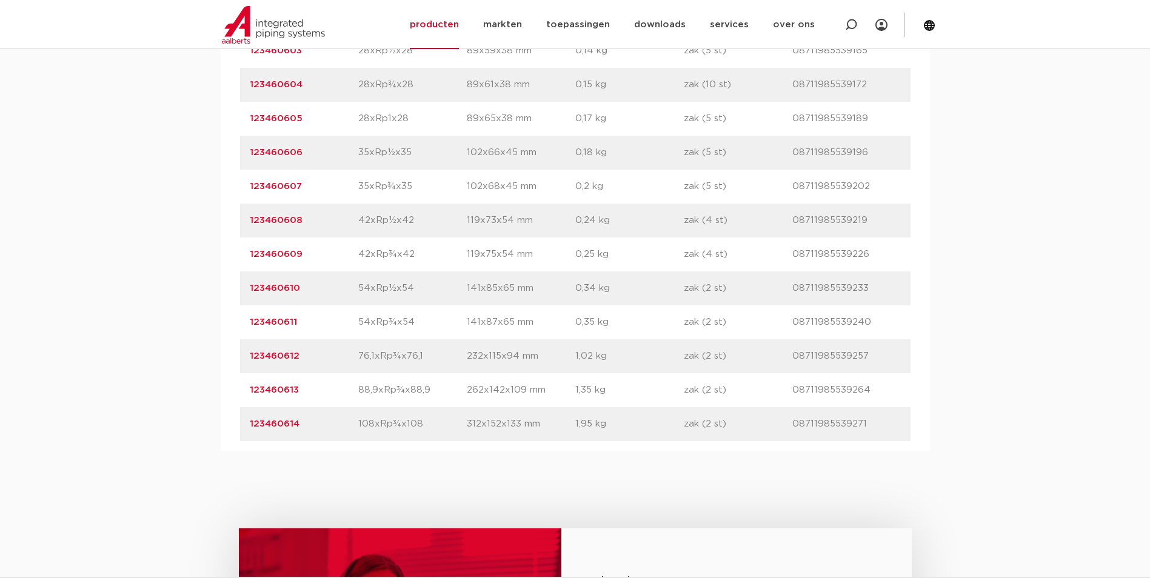
click at [719, 577] on html "Zoeken NIEUW: myIPS is beschikbaar meer info sluiten producten markten toepassi…" at bounding box center [575, 62] width 1150 height 2237
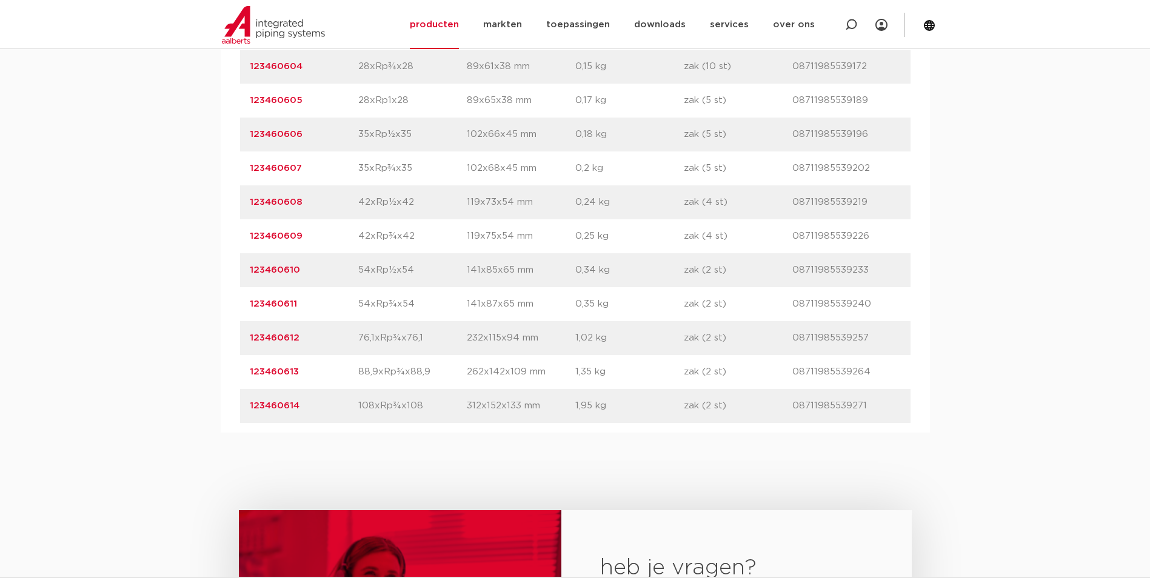
click at [368, 339] on p "76,1xRp¾x76,1" at bounding box center [412, 338] width 108 height 15
drag, startPoint x: 368, startPoint y: 339, endPoint x: 384, endPoint y: 370, distance: 34.4
click at [384, 370] on p "88,9xRp¾x88,9" at bounding box center [412, 372] width 108 height 15
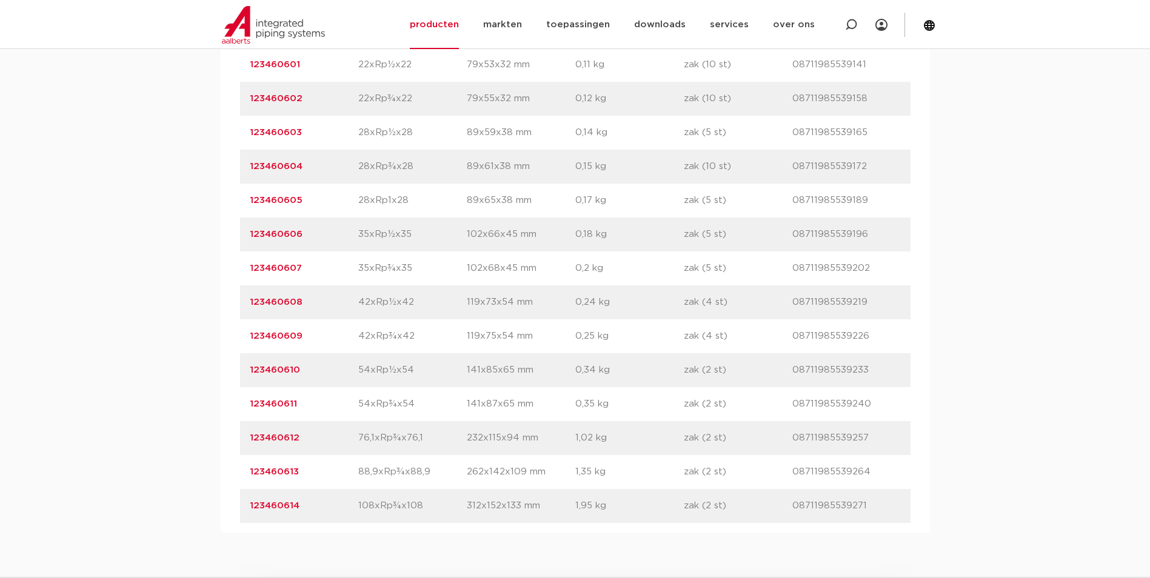
scroll to position [953, 0]
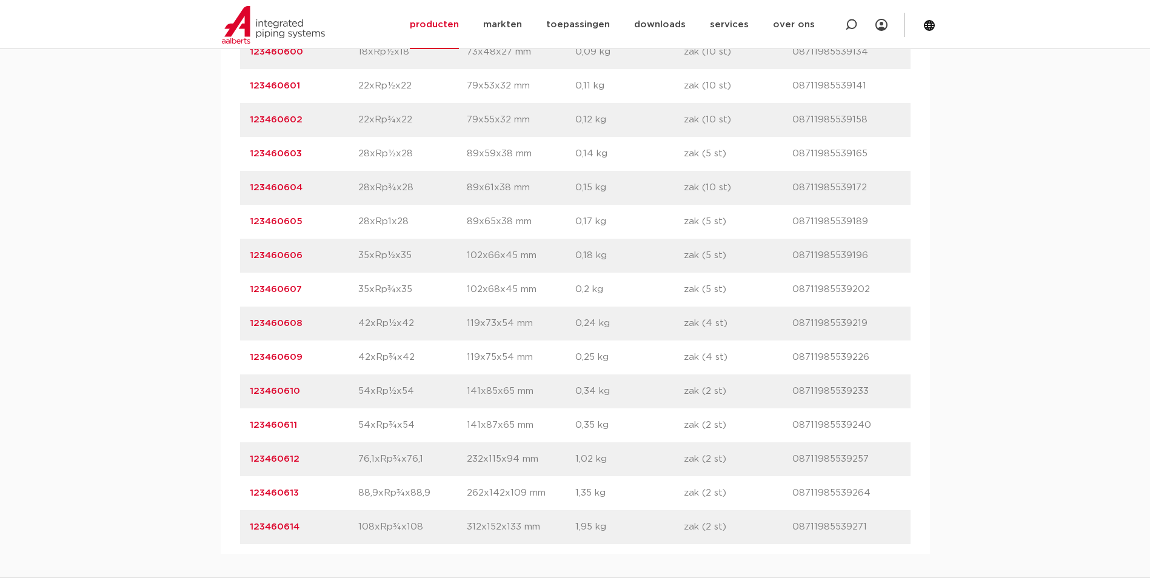
drag, startPoint x: 367, startPoint y: 319, endPoint x: 405, endPoint y: 317, distance: 38.9
click at [405, 317] on p "42xRp½x42" at bounding box center [412, 323] width 108 height 15
click at [406, 317] on p "42xRp½x42" at bounding box center [412, 323] width 108 height 15
click at [398, 320] on p "42xRp½x42" at bounding box center [412, 323] width 108 height 15
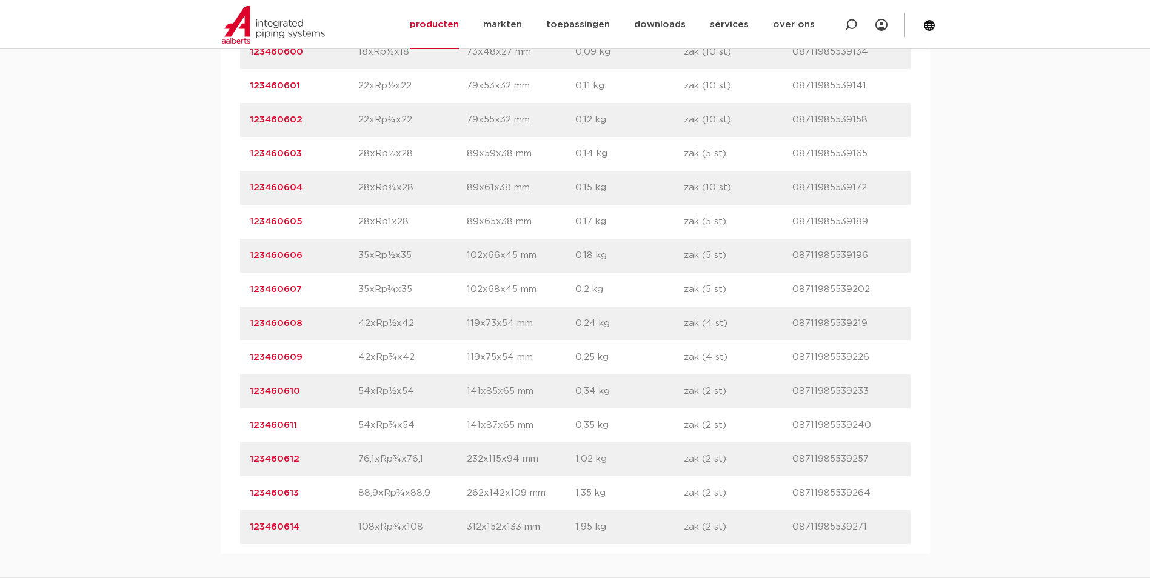
click at [398, 320] on p "42xRp½x42" at bounding box center [412, 323] width 108 height 15
drag, startPoint x: 398, startPoint y: 320, endPoint x: 394, endPoint y: 327, distance: 8.1
click at [394, 327] on p "42xRp½x42" at bounding box center [412, 323] width 108 height 15
click at [400, 422] on p "54xRp¾x54" at bounding box center [412, 425] width 108 height 15
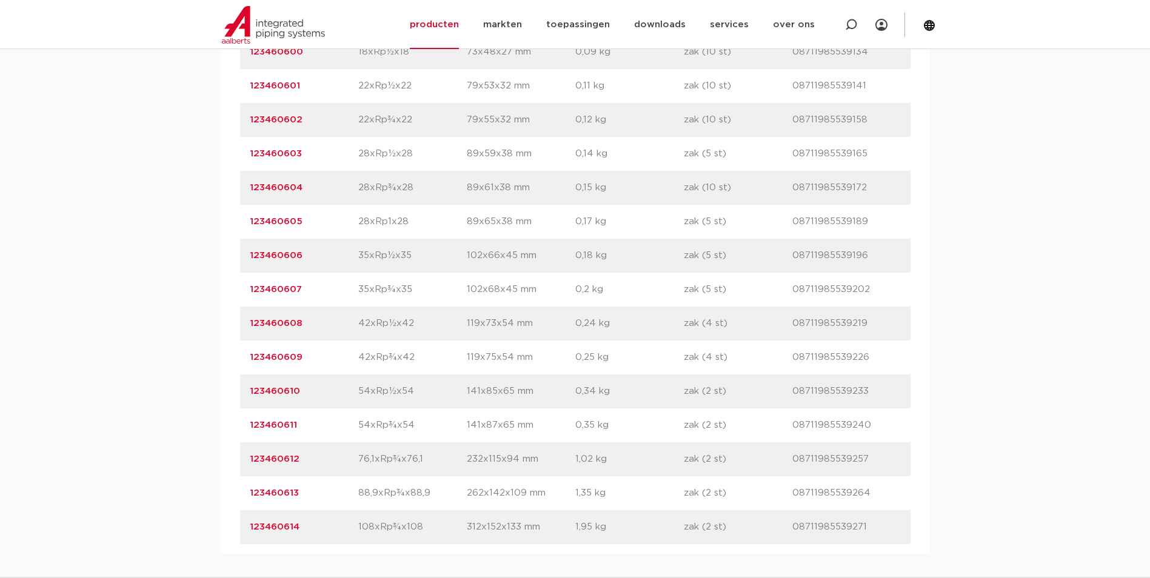
click at [400, 422] on p "54xRp¾x54" at bounding box center [412, 425] width 108 height 15
drag, startPoint x: 400, startPoint y: 422, endPoint x: 394, endPoint y: 430, distance: 9.5
click at [394, 430] on p "54xRp¾x54" at bounding box center [412, 425] width 108 height 15
click at [370, 388] on p "54xRp½x54" at bounding box center [412, 391] width 108 height 15
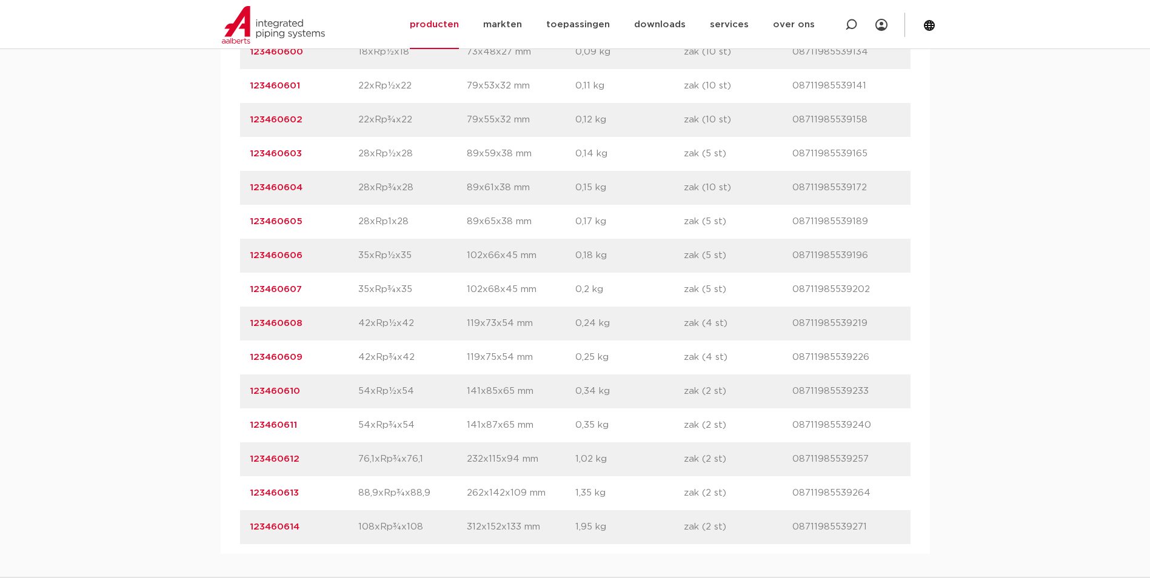
click at [370, 388] on p "54xRp½x54" at bounding box center [412, 391] width 108 height 15
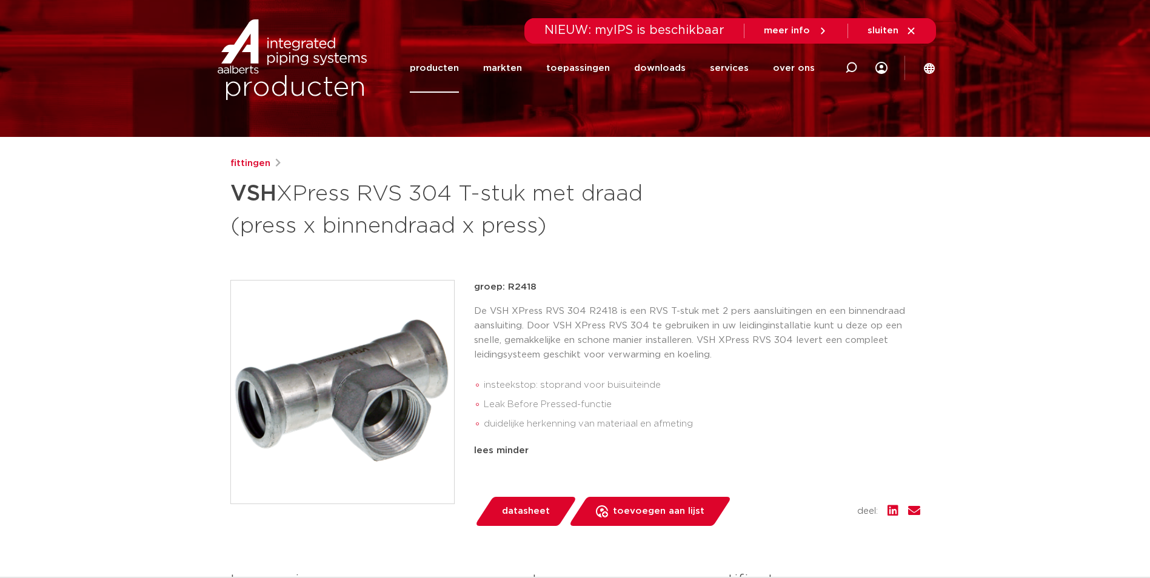
scroll to position [0, 0]
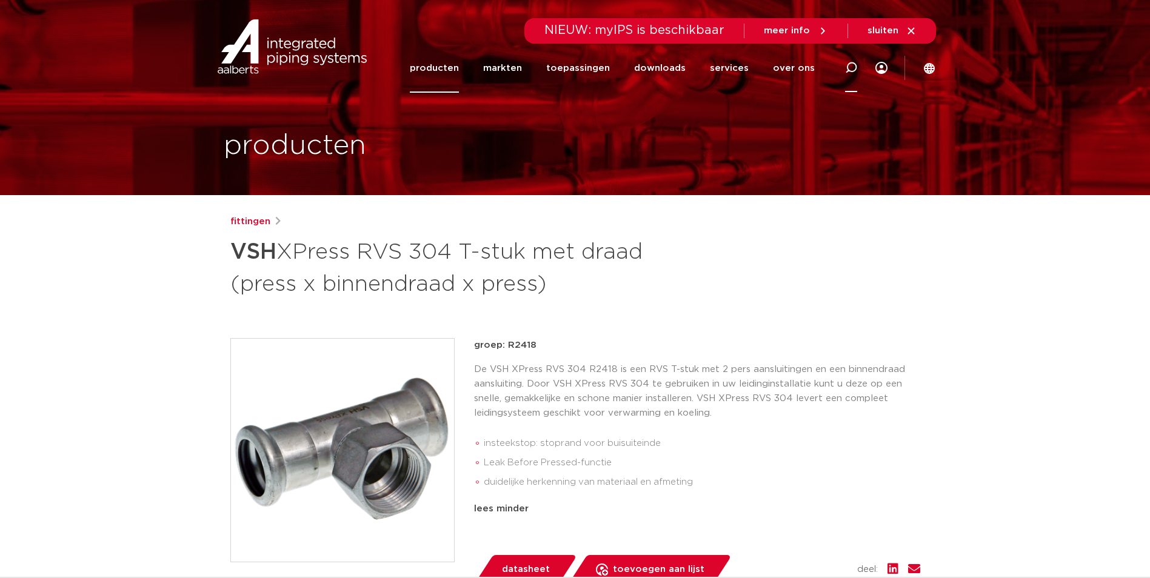
click at [860, 70] on div at bounding box center [851, 68] width 48 height 50
type input "verloop 1/2'' 3/4''"
click button "Zoeken" at bounding box center [0, 0] width 0 height 0
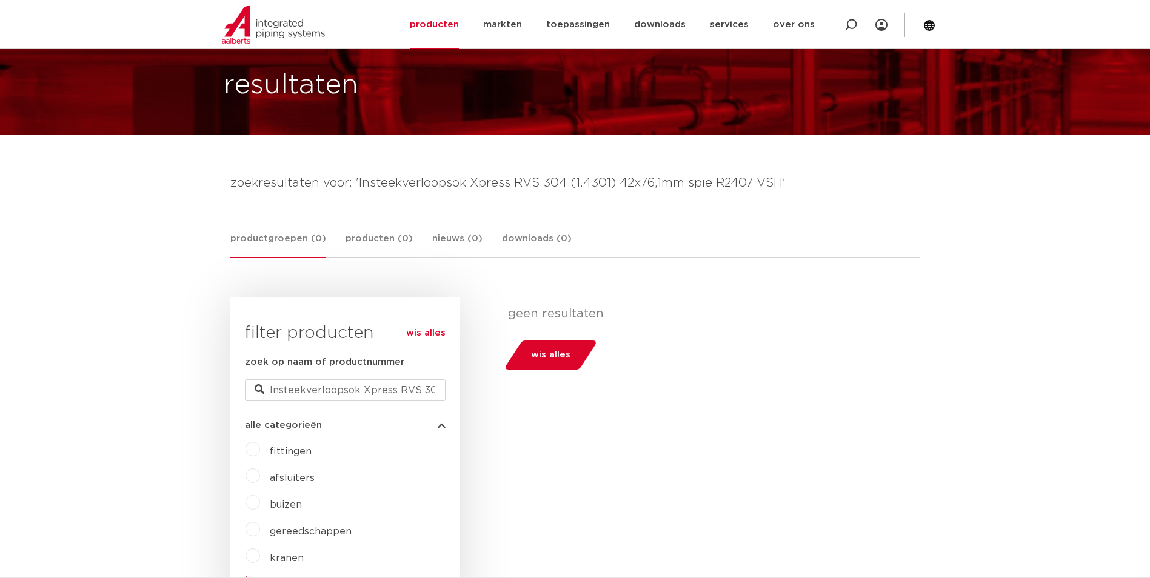
click at [536, 362] on span "wis alles" at bounding box center [550, 354] width 39 height 19
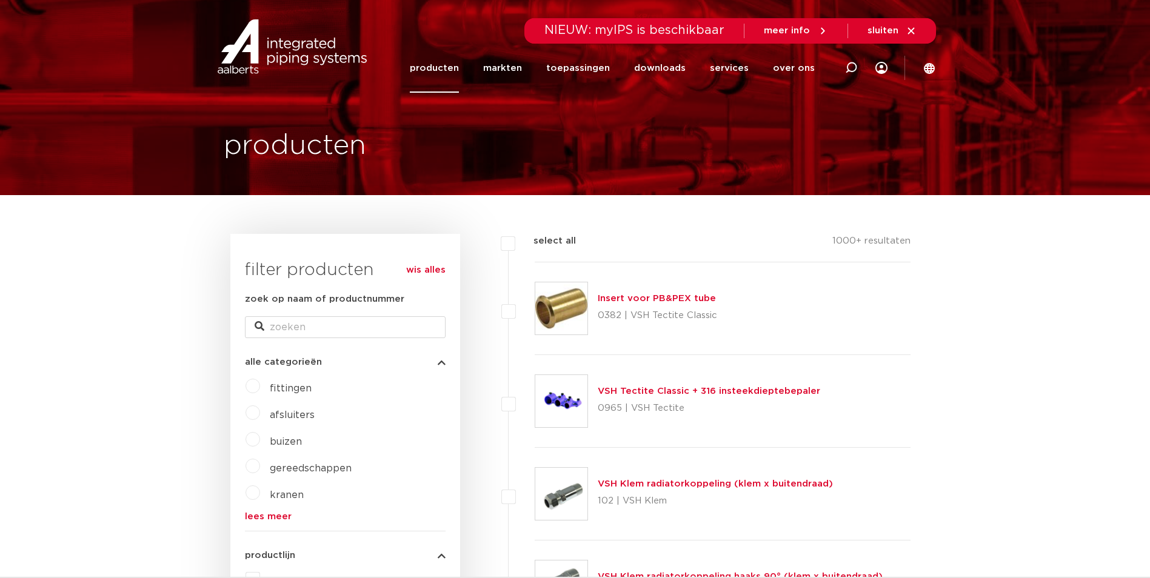
click at [636, 39] on div "NIEUW: myIPS is beschikbaar" at bounding box center [634, 31] width 180 height 21
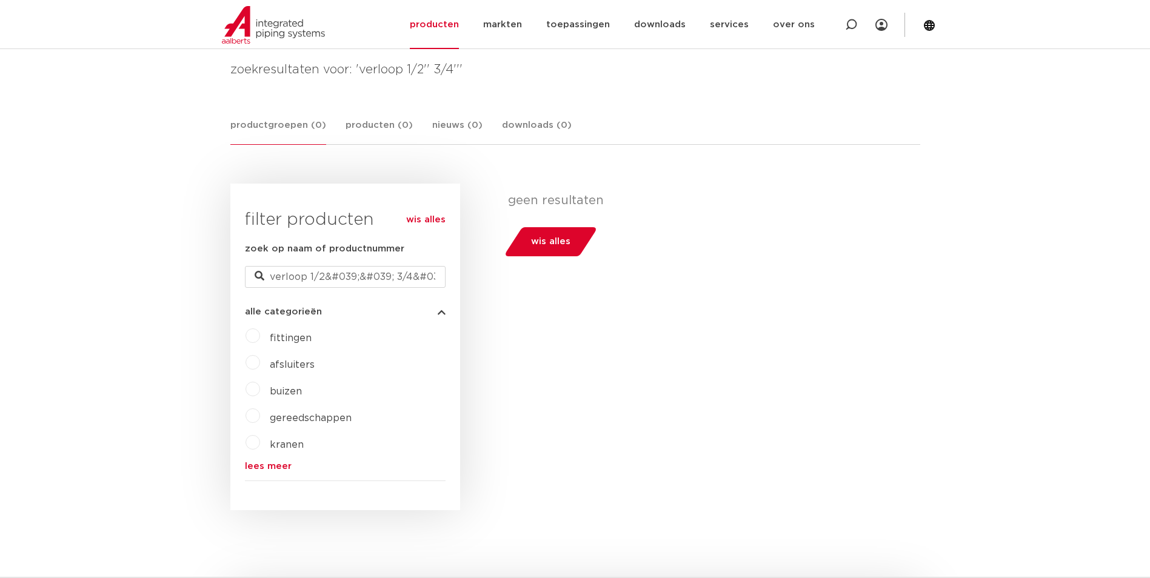
scroll to position [182, 0]
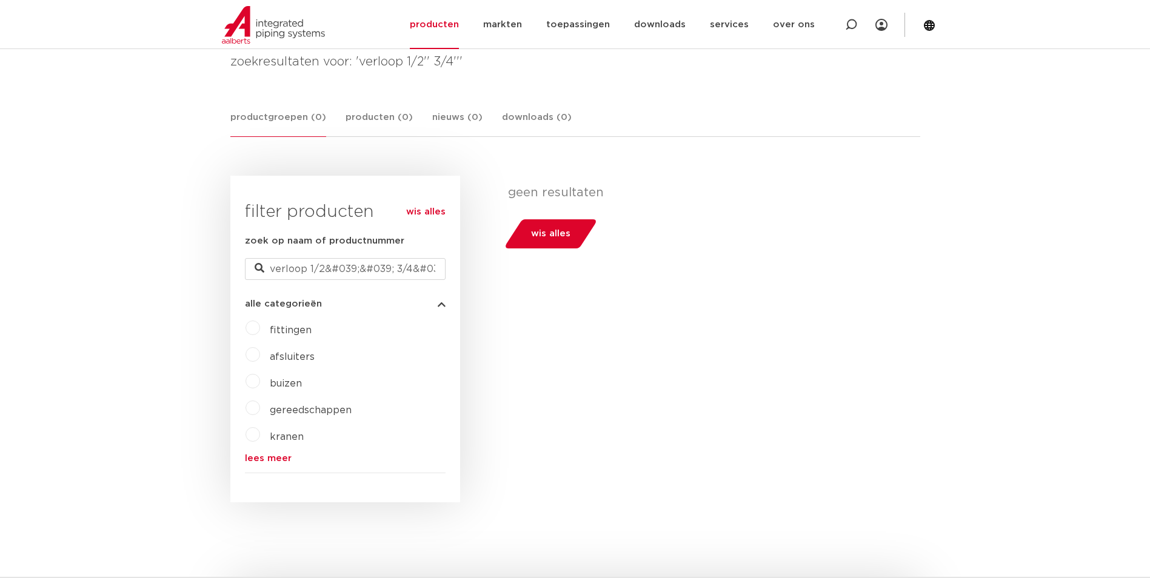
click at [528, 235] on link "wis alles" at bounding box center [550, 233] width 95 height 29
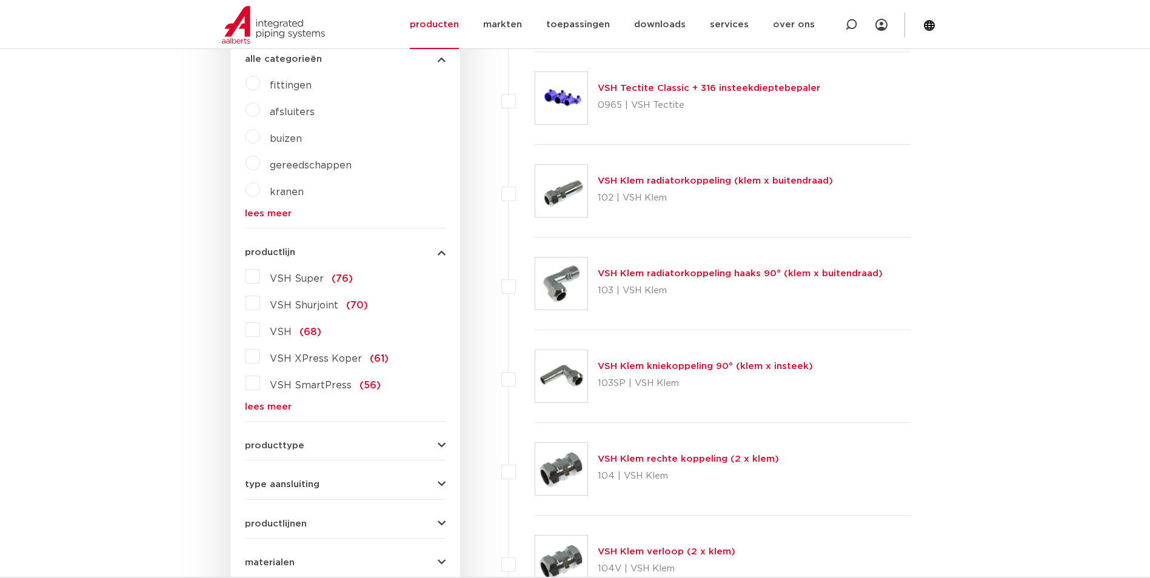
click at [269, 405] on link "lees meer" at bounding box center [345, 406] width 201 height 9
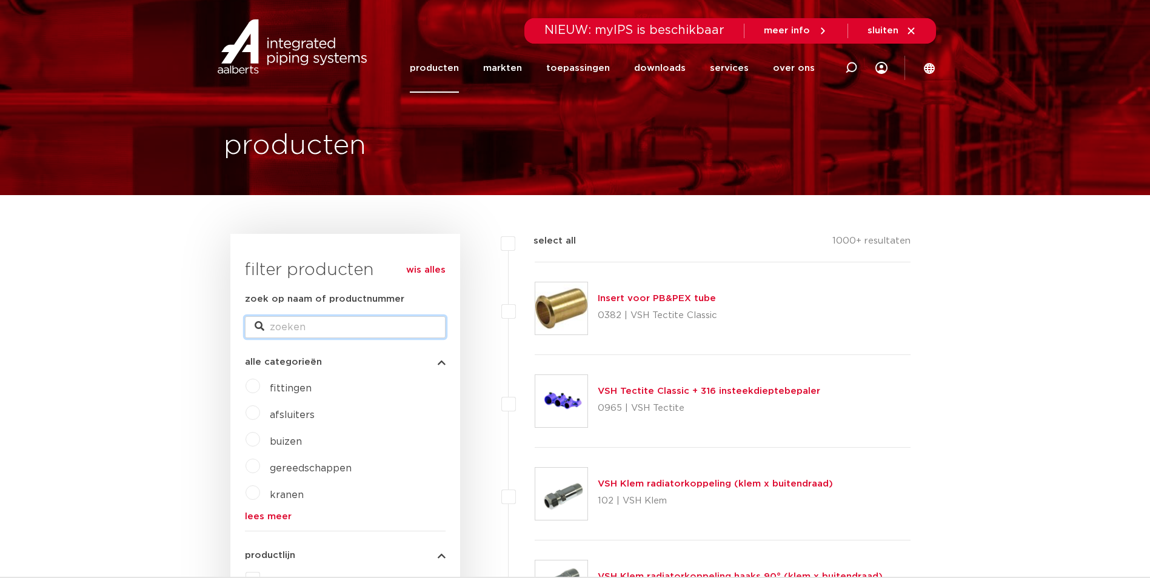
click at [284, 325] on input "zoek op naam of productnummer" at bounding box center [345, 327] width 201 height 22
type input "verloopring"
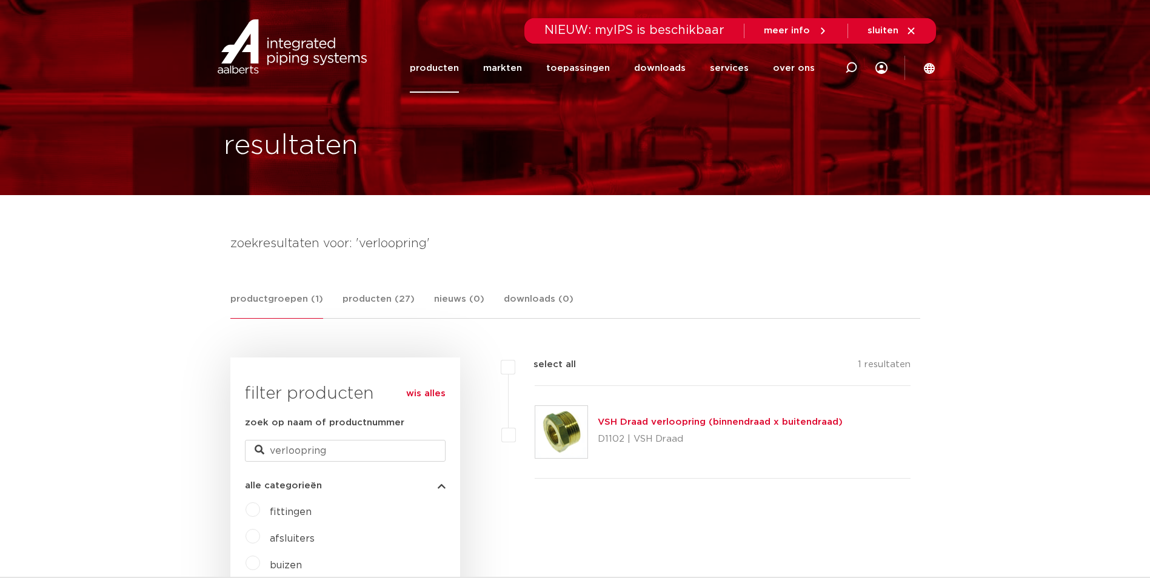
click at [702, 423] on link "VSH Draad verloopring (binnendraad x buitendraad)" at bounding box center [719, 422] width 245 height 9
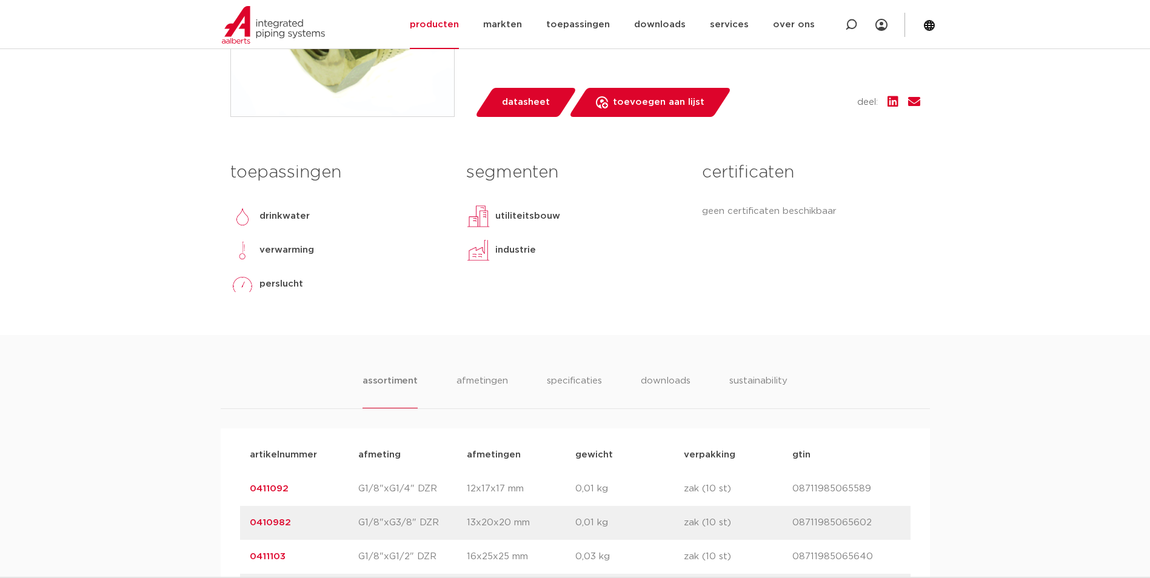
scroll to position [667, 0]
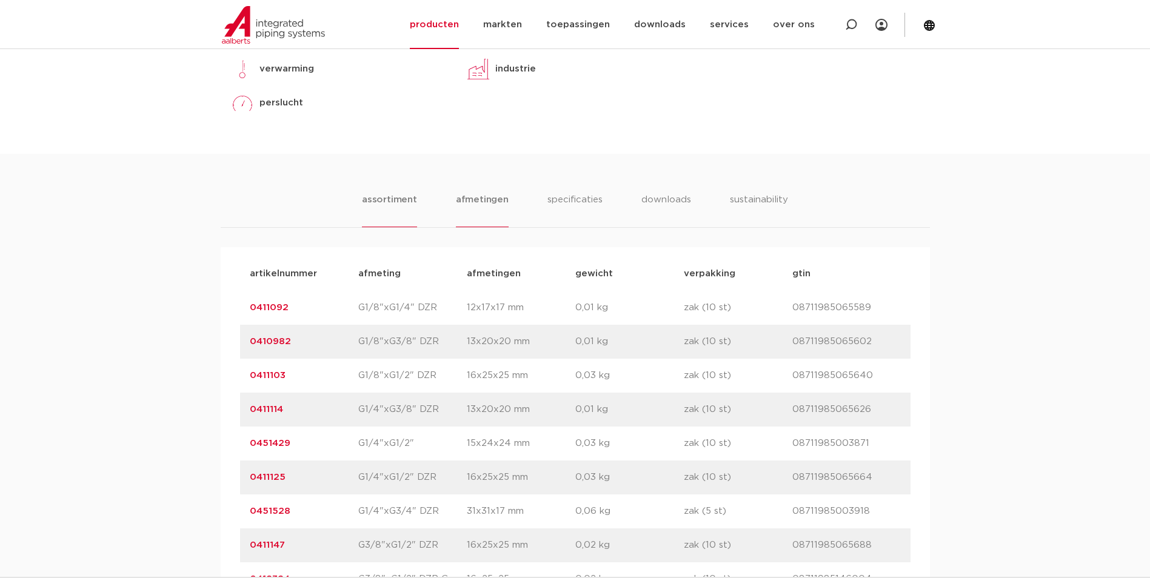
click at [493, 201] on li "afmetingen" at bounding box center [482, 210] width 53 height 35
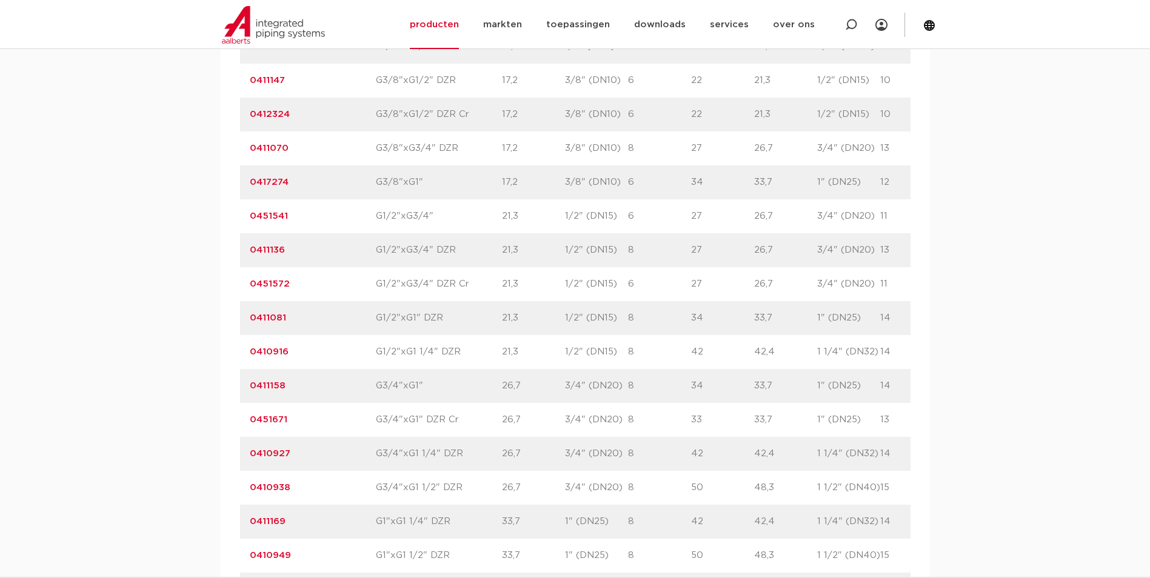
scroll to position [1151, 0]
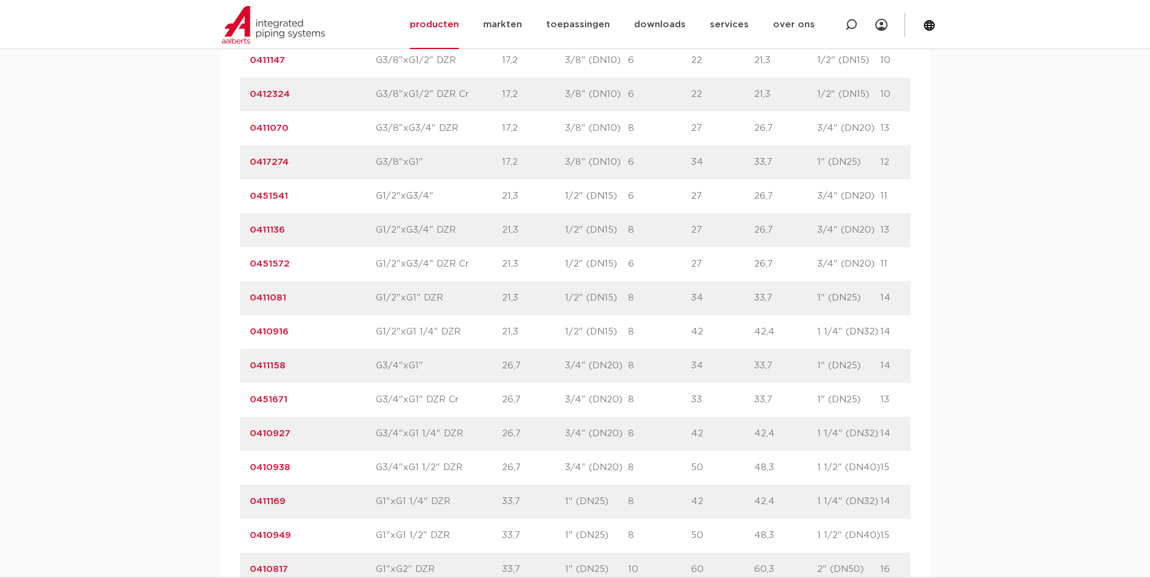
click at [373, 242] on div "artikelnummer 0411136 size G1/2"xG3/4" DZR" at bounding box center [596, 230] width 713 height 34
click at [374, 241] on div "artikelnummer 0411136 size G1/2"xG3/4" DZR" at bounding box center [596, 230] width 713 height 34
click at [372, 241] on div "artikelnummer 0411136 size G1/2"xG3/4" DZR" at bounding box center [596, 230] width 713 height 34
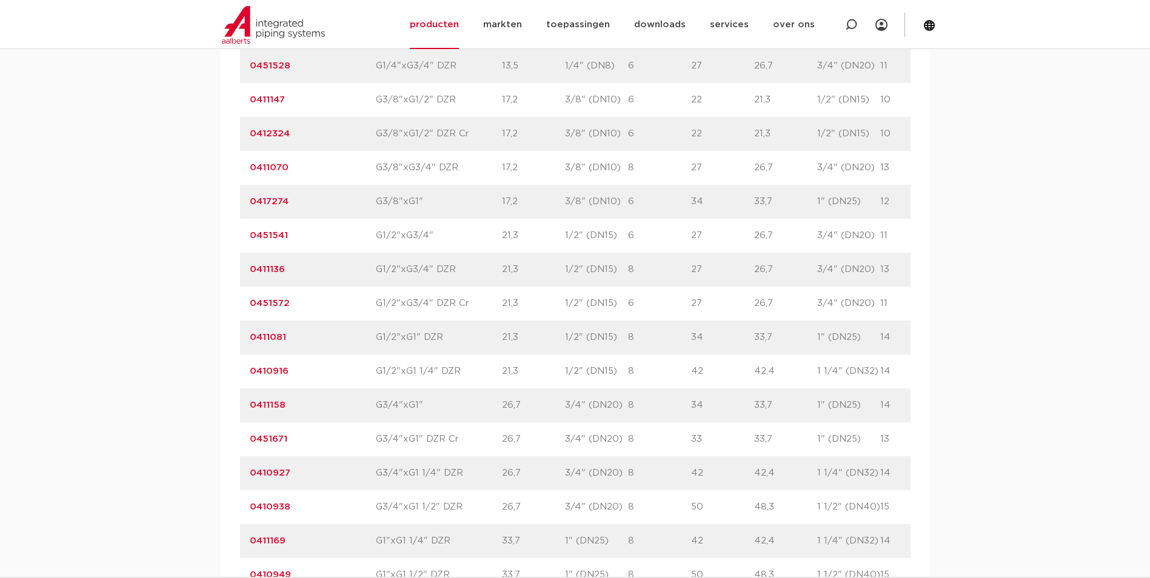
scroll to position [1091, 0]
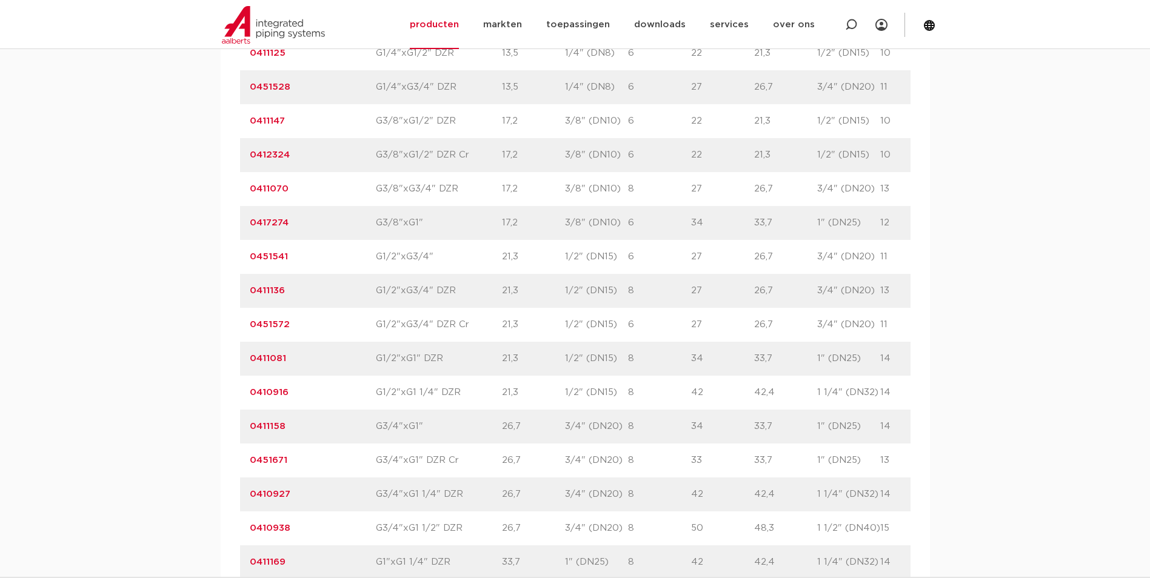
click at [378, 251] on p "G1/2"xG3/4"" at bounding box center [439, 257] width 126 height 15
drag, startPoint x: 378, startPoint y: 251, endPoint x: 379, endPoint y: 265, distance: 14.6
click at [379, 265] on div "artikelnummer 0451541 size G1/2"xG3/4"" at bounding box center [596, 257] width 713 height 34
click at [379, 256] on p "G1/2"xG3/4"" at bounding box center [439, 257] width 126 height 15
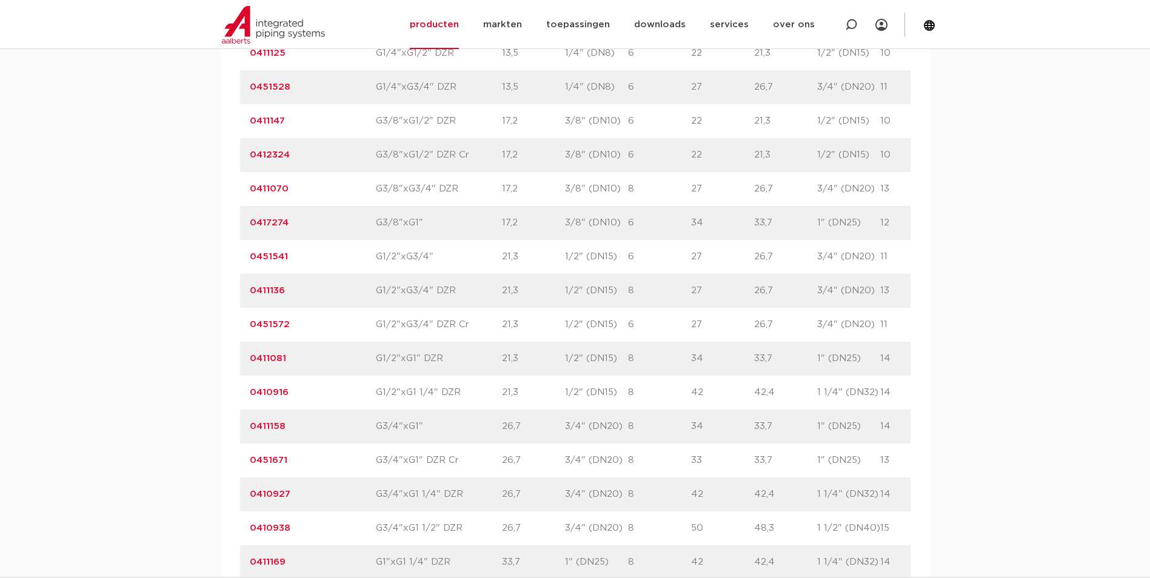
click at [379, 256] on p "G1/2"xG3/4"" at bounding box center [439, 257] width 126 height 15
drag, startPoint x: 379, startPoint y: 256, endPoint x: 376, endPoint y: 263, distance: 7.3
click at [376, 263] on p "G1/2"xG3/4"" at bounding box center [439, 257] width 126 height 15
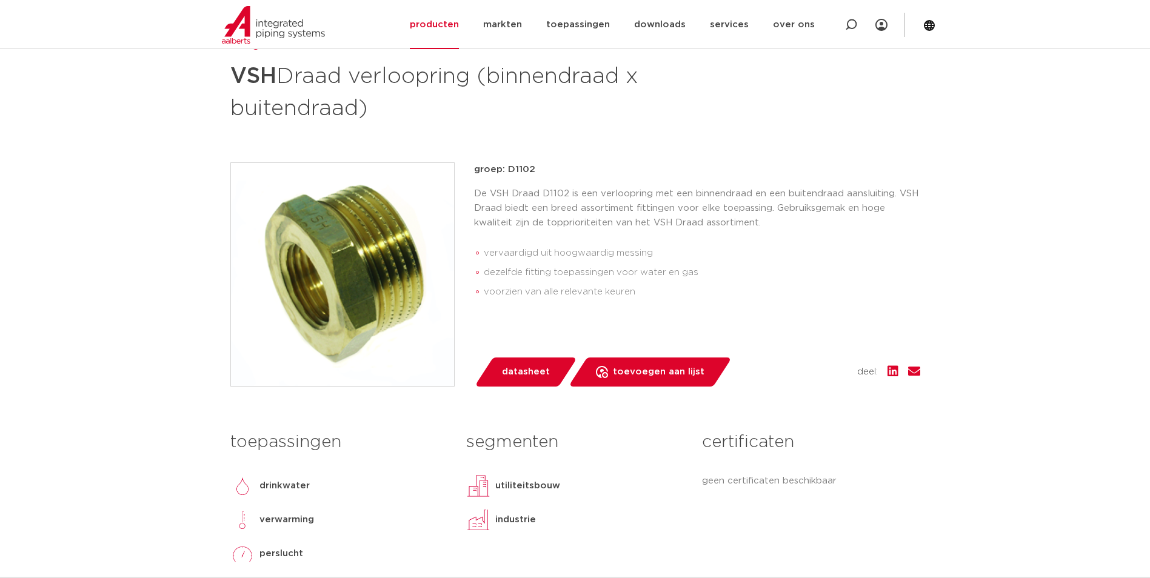
scroll to position [121, 0]
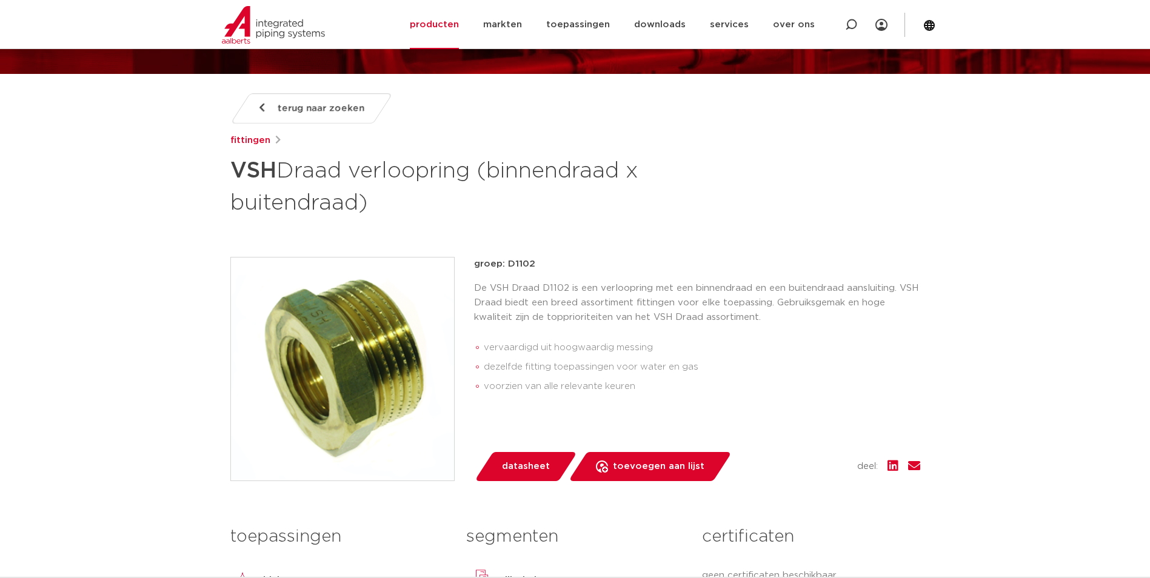
click at [411, 172] on h1 "VSH Draad verloopring (binnendraad x buitendraad)" at bounding box center [457, 185] width 455 height 65
drag, startPoint x: 411, startPoint y: 172, endPoint x: 299, endPoint y: 169, distance: 112.1
click at [313, 170] on h1 "VSH Draad verloopring (binnendraad x buitendraad)" at bounding box center [457, 185] width 455 height 65
drag, startPoint x: 284, startPoint y: 169, endPoint x: 476, endPoint y: 158, distance: 192.4
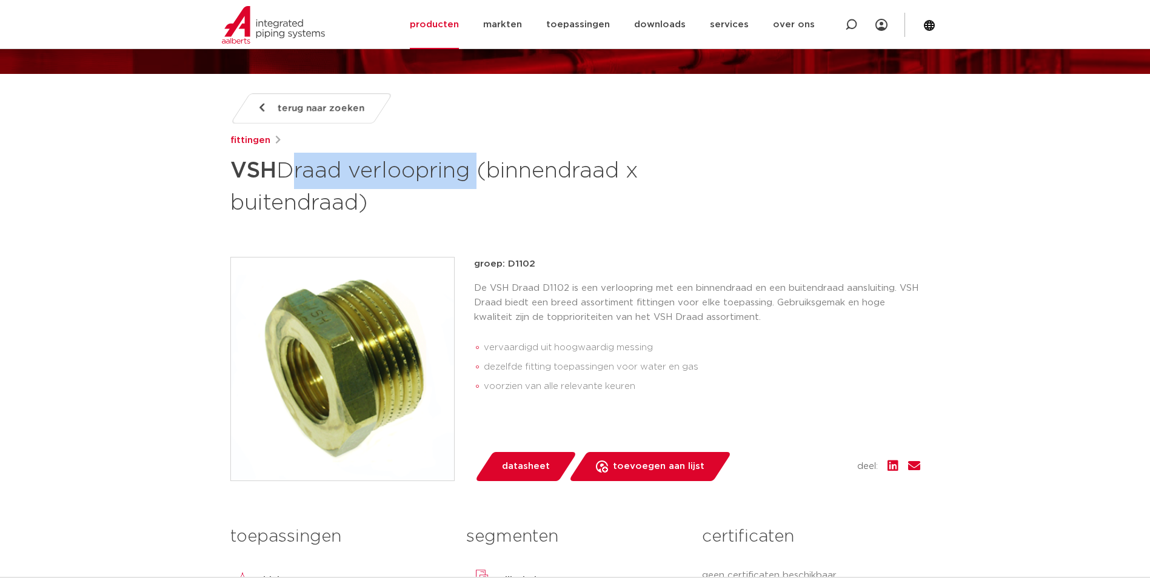
click at [476, 158] on h1 "VSH Draad verloopring (binnendraad x buitendraad)" at bounding box center [457, 185] width 455 height 65
drag, startPoint x: 476, startPoint y: 158, endPoint x: 467, endPoint y: 161, distance: 9.6
copy h1 "Draad verloopring"
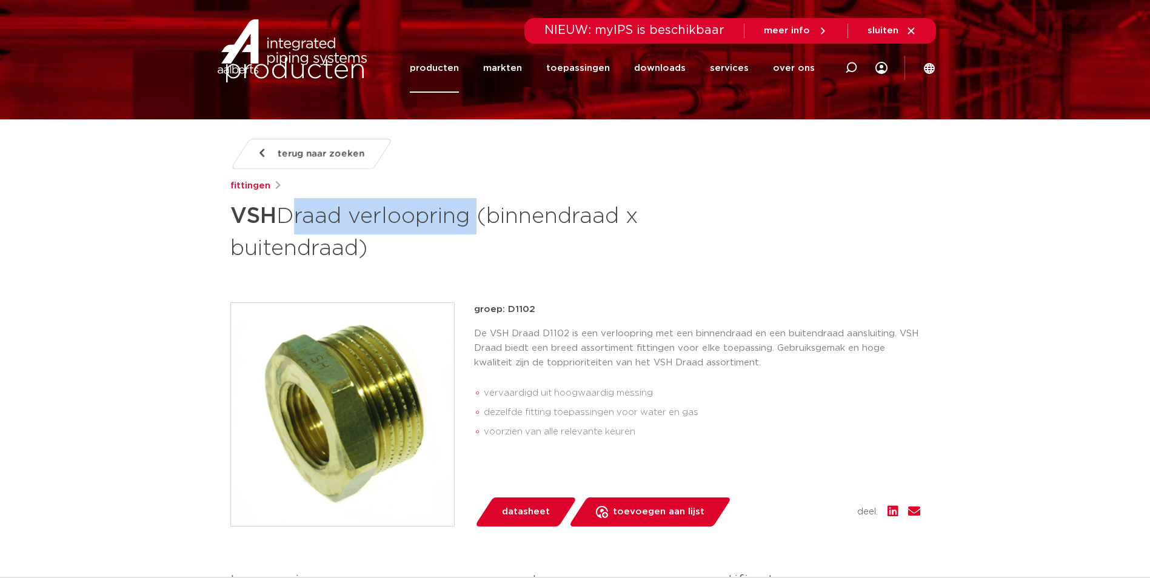
scroll to position [0, 0]
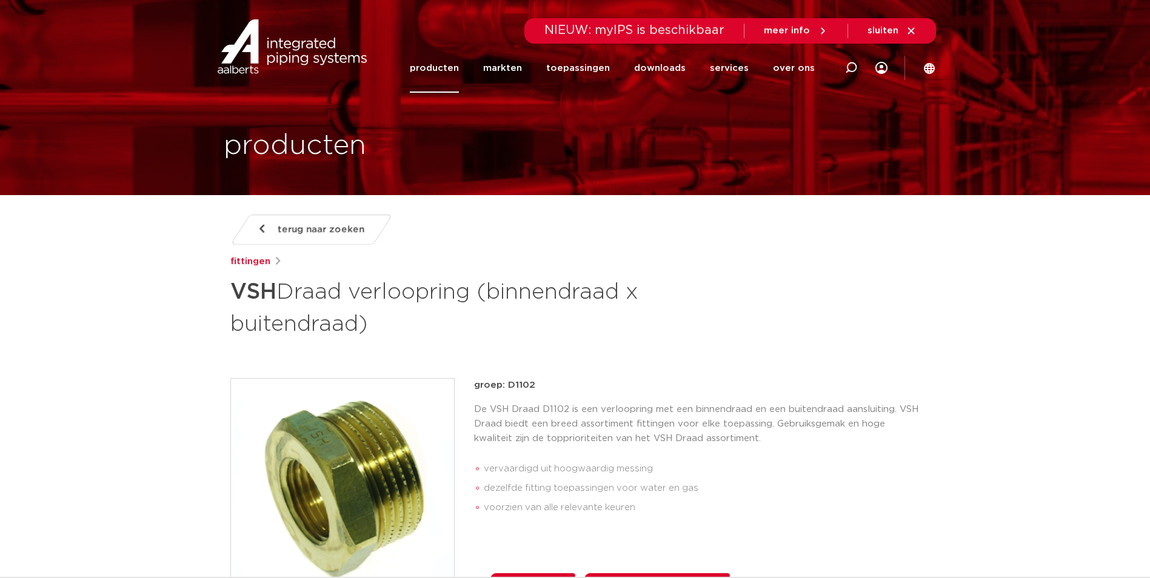
click at [665, 337] on h1 "VSH Draad verloopring (binnendraad x buitendraad)" at bounding box center [457, 306] width 455 height 65
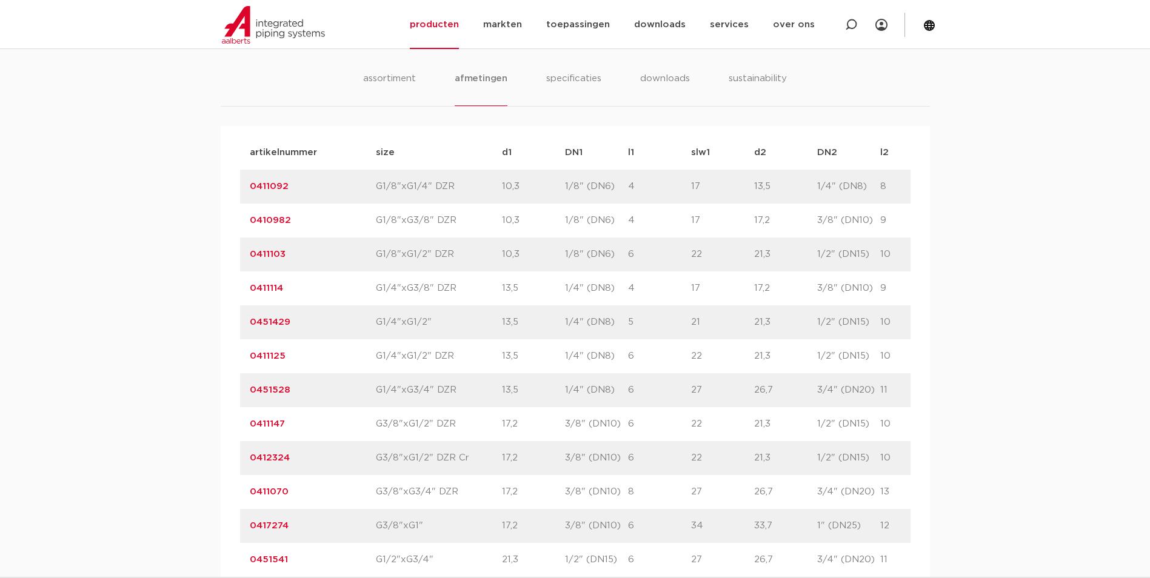
scroll to position [1030, 0]
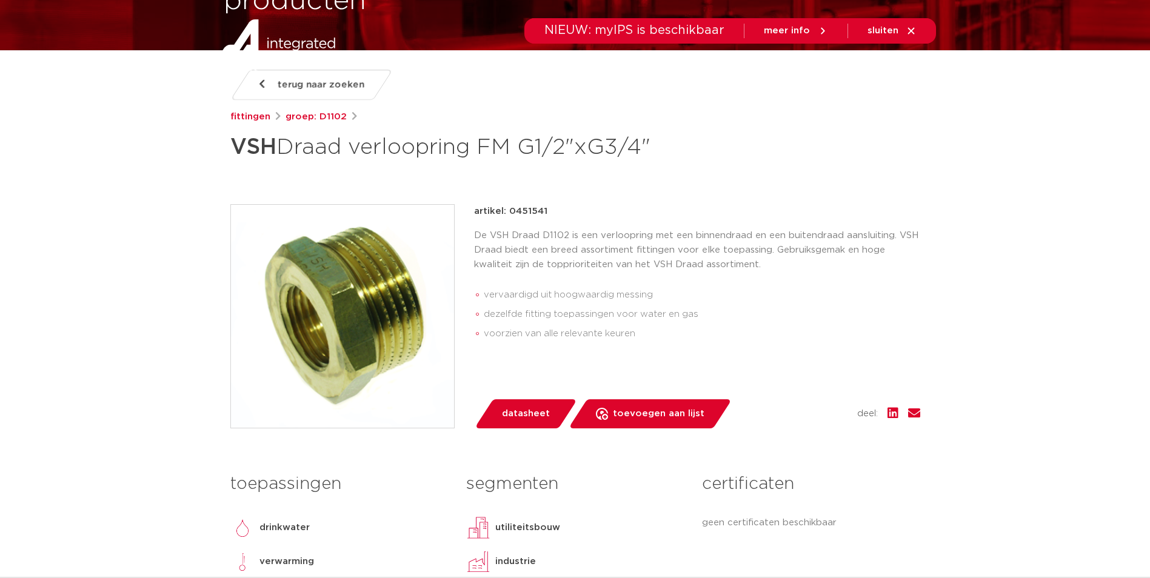
scroll to position [182, 0]
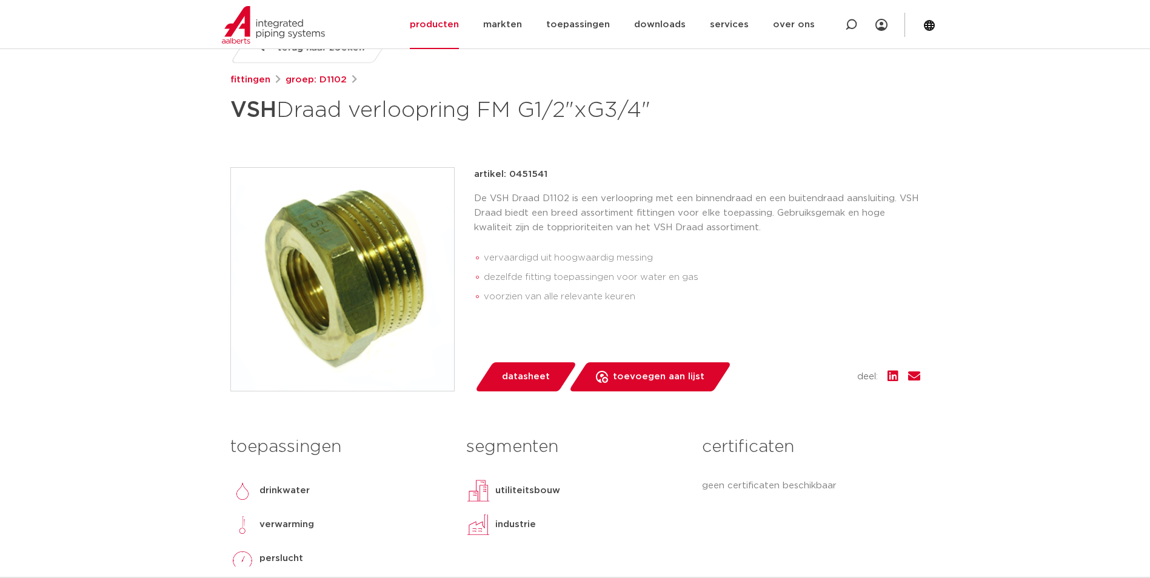
click at [611, 253] on li "vervaardigd uit hoogwaardig messing" at bounding box center [702, 257] width 436 height 19
click at [612, 253] on li "vervaardigd uit hoogwaardig messing" at bounding box center [702, 257] width 436 height 19
